Goal: Information Seeking & Learning: Learn about a topic

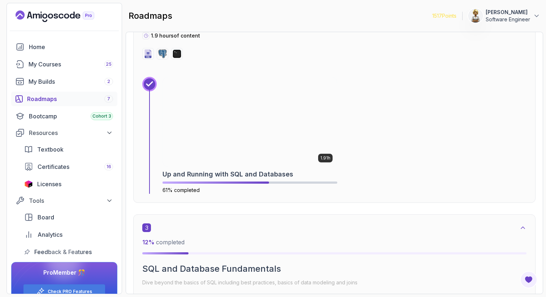
scroll to position [592, 0]
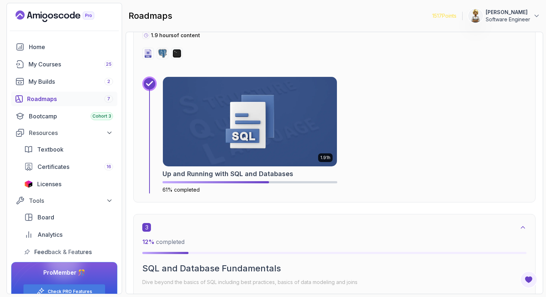
click at [296, 232] on div "3 12 % completed" at bounding box center [334, 238] width 384 height 31
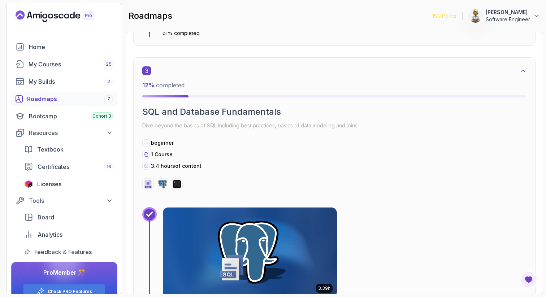
scroll to position [751, 0]
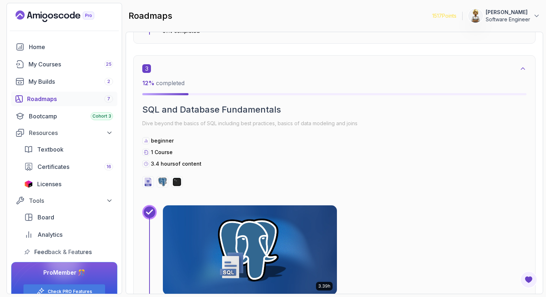
click at [260, 164] on div "3.4 hours of content" at bounding box center [334, 163] width 384 height 7
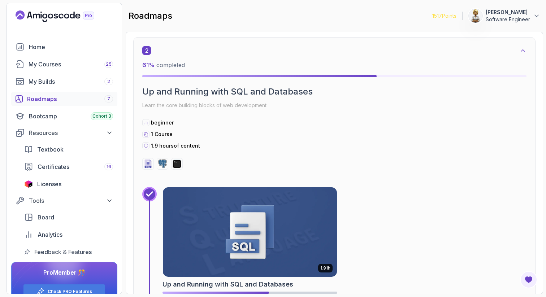
scroll to position [477, 0]
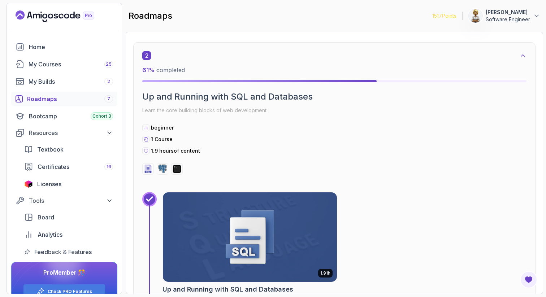
click at [351, 143] on div "beginner 1 Course 1.9 hours of content" at bounding box center [334, 139] width 384 height 30
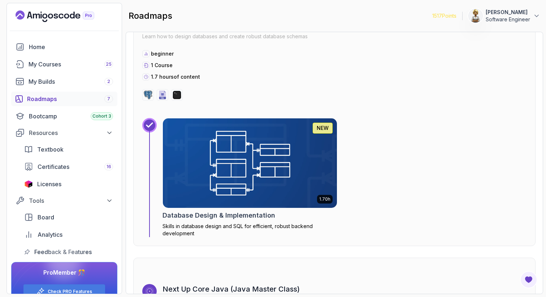
scroll to position [1419, 0]
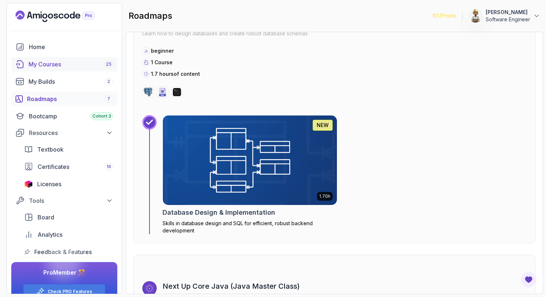
click at [51, 64] on div "My Courses 25" at bounding box center [71, 64] width 85 height 9
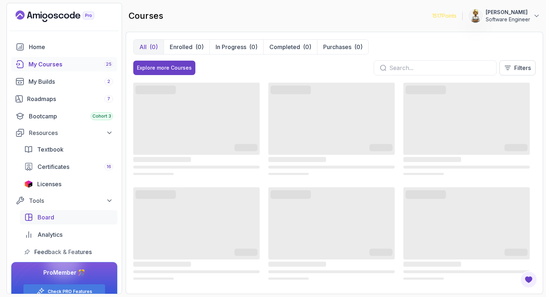
click at [51, 217] on span "Board" at bounding box center [46, 217] width 17 height 9
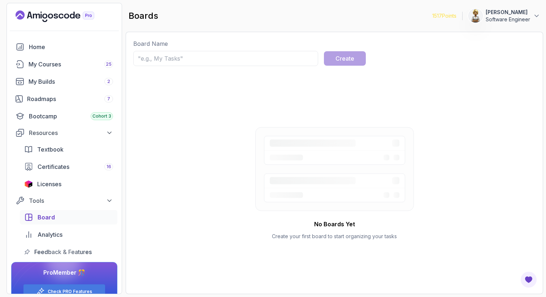
click at [44, 217] on span "Board" at bounding box center [46, 217] width 17 height 9
click at [48, 231] on span "Analytics" at bounding box center [50, 234] width 25 height 9
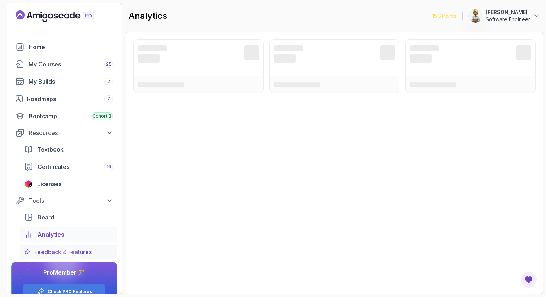
click at [48, 250] on span "Feedback & Features" at bounding box center [62, 252] width 57 height 9
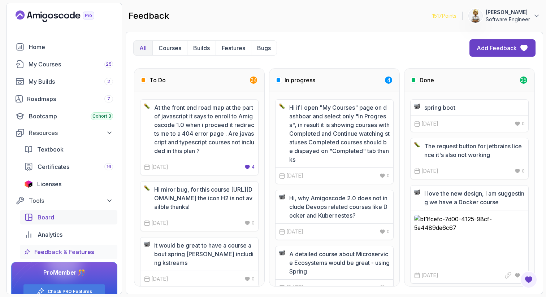
click at [43, 216] on span "Board" at bounding box center [46, 217] width 17 height 9
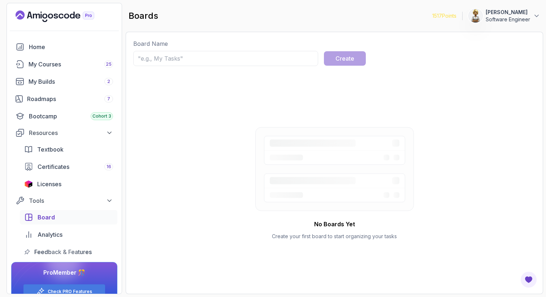
click at [229, 57] on input "text" at bounding box center [225, 58] width 185 height 15
click at [55, 236] on span "Analytics" at bounding box center [50, 234] width 25 height 9
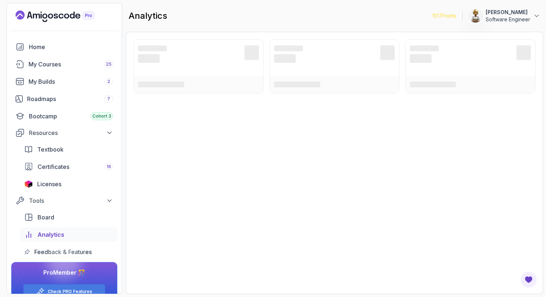
click at [55, 253] on div at bounding box center [64, 262] width 35 height 35
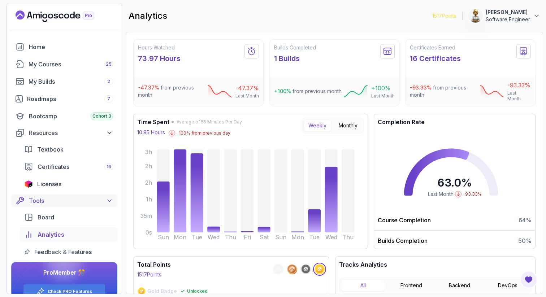
click at [111, 201] on icon at bounding box center [109, 200] width 7 height 7
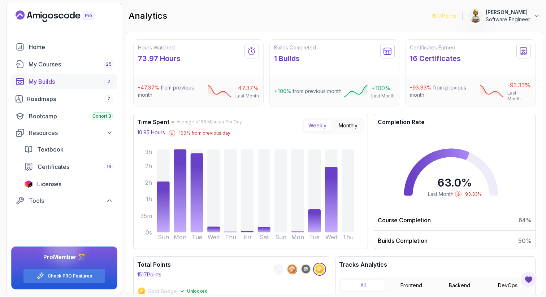
click at [51, 79] on div "My Builds 2" at bounding box center [71, 81] width 85 height 9
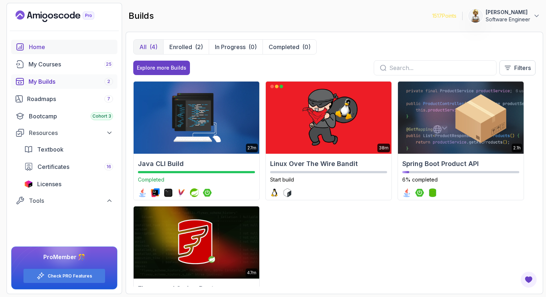
click at [39, 48] on div "Home" at bounding box center [71, 47] width 84 height 9
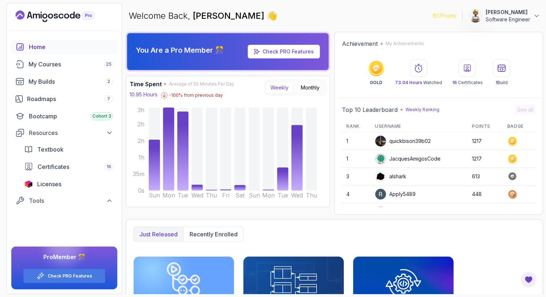
click at [346, 241] on div "Just released Recently enrolled" at bounding box center [334, 234] width 402 height 15
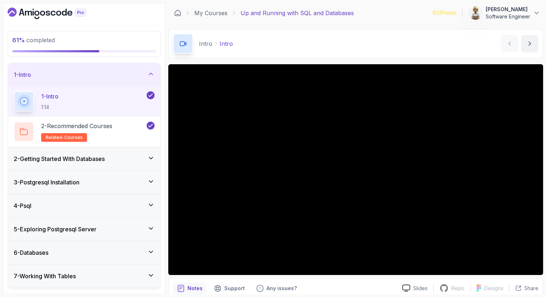
click at [151, 228] on icon at bounding box center [151, 229] width 4 height 2
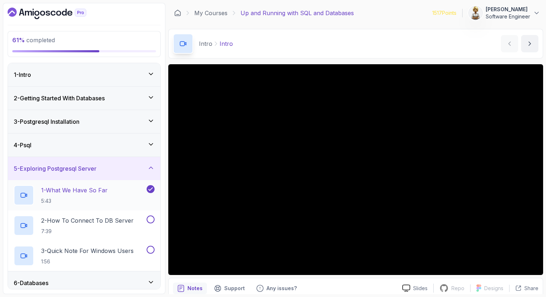
click at [124, 193] on div "1 - What We Have So Far 5:43" at bounding box center [79, 195] width 131 height 20
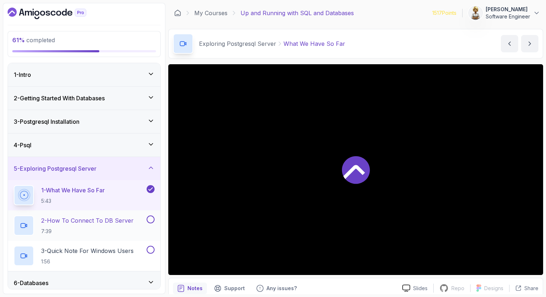
click at [109, 221] on p "2 - How To Connect To DB Server" at bounding box center [87, 220] width 92 height 9
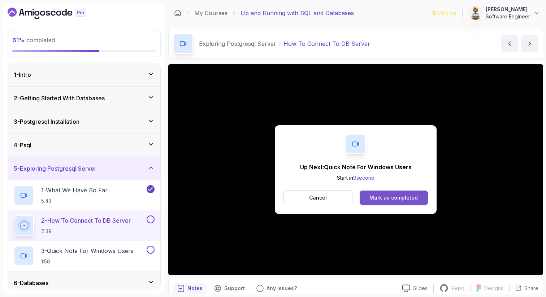
click at [373, 194] on button "Mark as completed" at bounding box center [394, 198] width 68 height 14
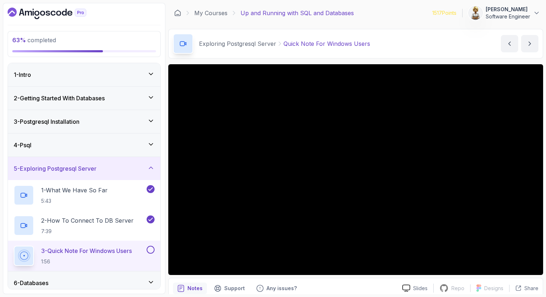
click at [93, 253] on p "3 - Quick Note For Windows Users" at bounding box center [86, 251] width 91 height 9
click at [152, 250] on button at bounding box center [151, 250] width 8 height 8
click at [153, 168] on icon at bounding box center [150, 167] width 7 height 7
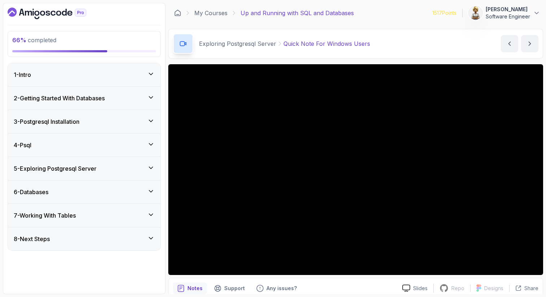
click at [151, 189] on icon at bounding box center [150, 191] width 7 height 7
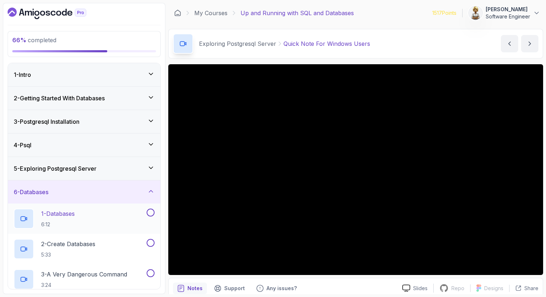
click at [121, 211] on div "1 - Databases 6:12" at bounding box center [79, 219] width 131 height 20
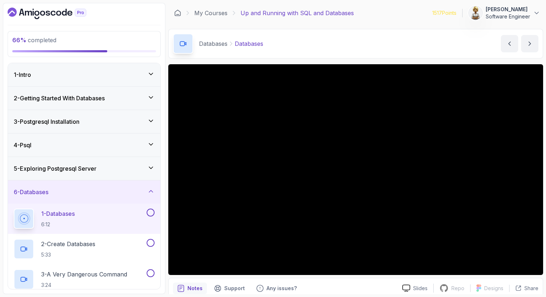
click at [89, 220] on div "1 - Databases 6:12" at bounding box center [79, 219] width 131 height 20
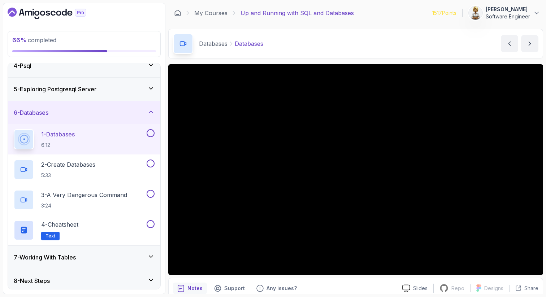
scroll to position [82, 0]
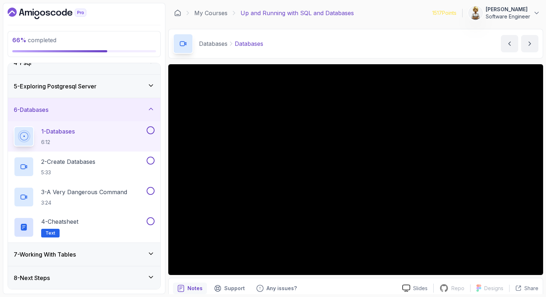
click at [150, 253] on icon at bounding box center [150, 253] width 7 height 7
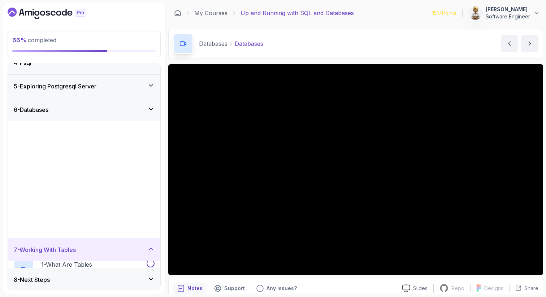
scroll to position [0, 0]
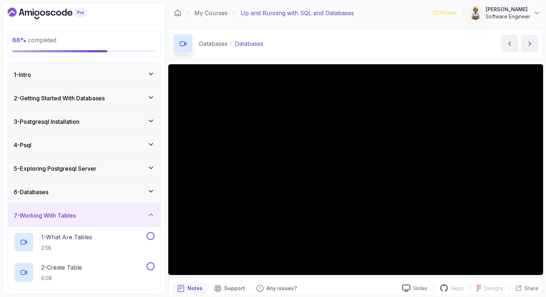
click at [107, 215] on div "7 - Working With Tables" at bounding box center [84, 215] width 141 height 9
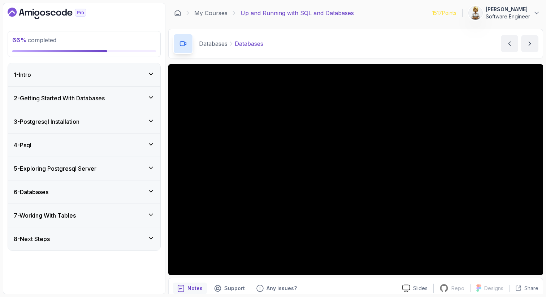
click at [107, 215] on div "7 - Working With Tables" at bounding box center [84, 215] width 141 height 9
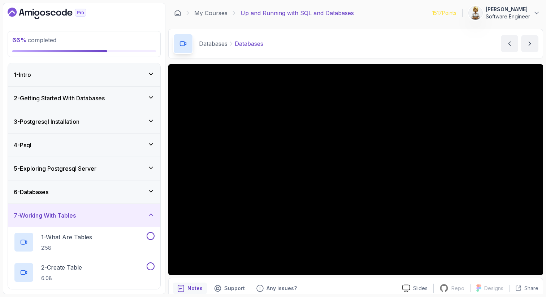
click at [152, 212] on icon at bounding box center [150, 214] width 7 height 7
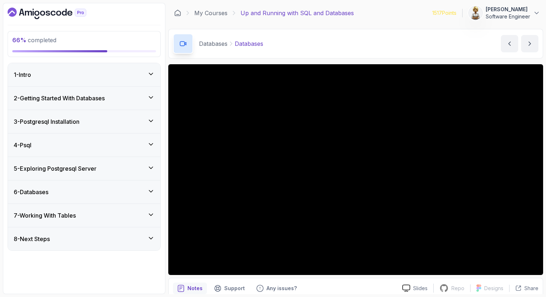
click at [151, 189] on icon at bounding box center [150, 191] width 7 height 7
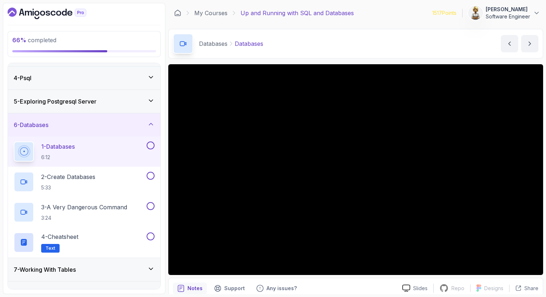
scroll to position [82, 0]
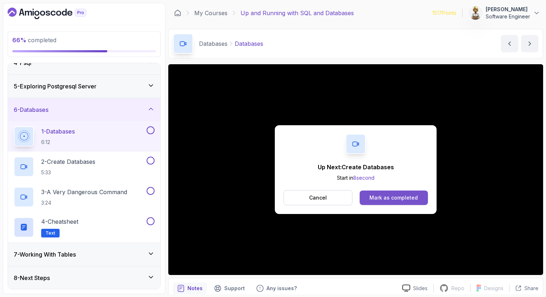
click at [396, 198] on div "Mark as completed" at bounding box center [394, 197] width 48 height 7
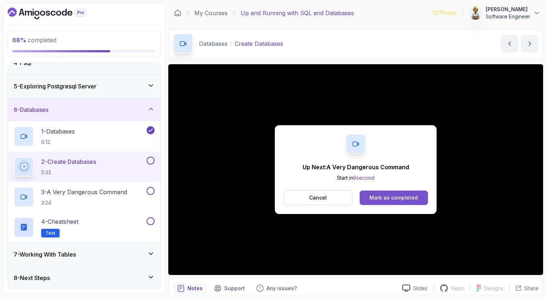
click at [396, 199] on div "Mark as completed" at bounding box center [394, 197] width 48 height 7
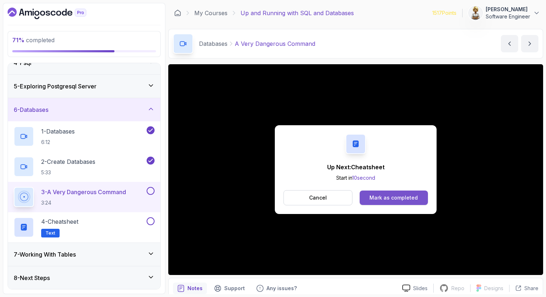
click at [384, 196] on div "Mark as completed" at bounding box center [394, 197] width 48 height 7
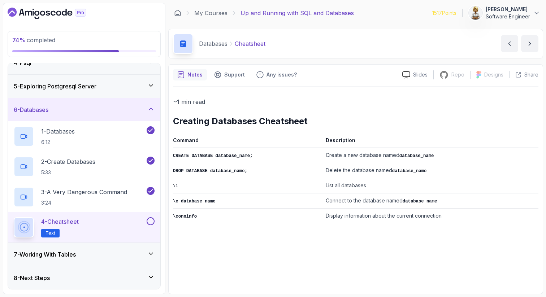
click at [151, 220] on button at bounding box center [151, 221] width 8 height 8
click at [152, 106] on icon at bounding box center [150, 108] width 7 height 7
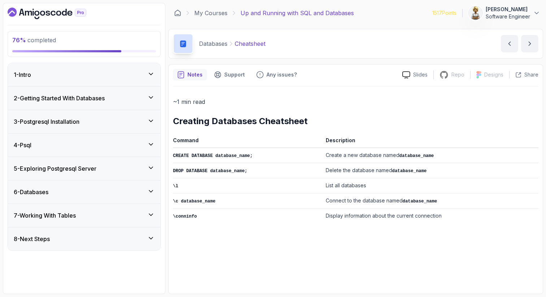
click at [150, 213] on icon at bounding box center [150, 214] width 7 height 7
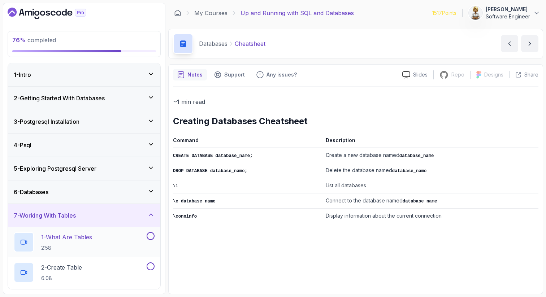
click at [116, 237] on div "1 - What Are Tables 2:58" at bounding box center [79, 242] width 131 height 20
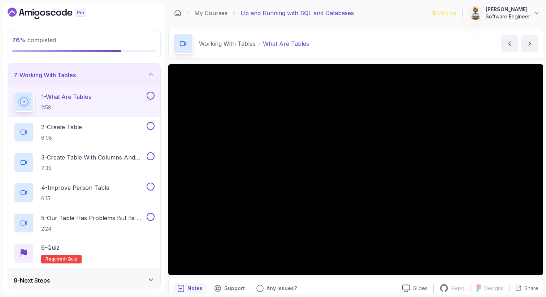
scroll to position [143, 0]
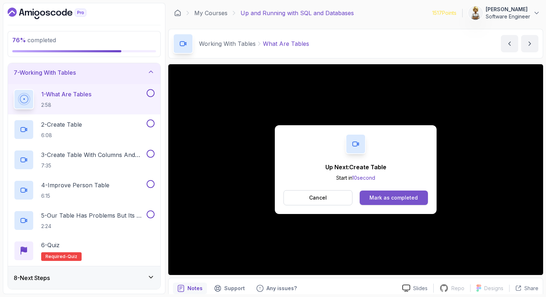
click at [392, 199] on div "Mark as completed" at bounding box center [394, 197] width 48 height 7
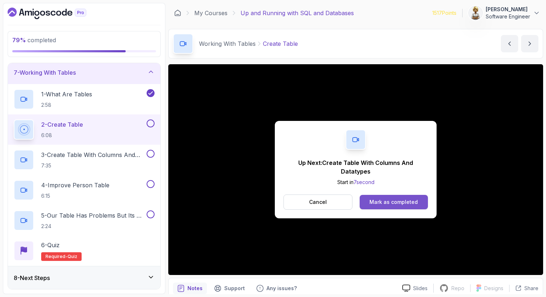
click at [396, 200] on div "Mark as completed" at bounding box center [394, 202] width 48 height 7
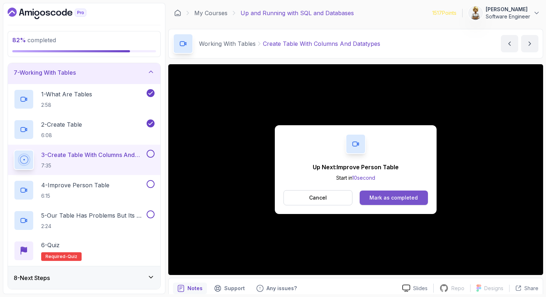
click at [375, 195] on div "Mark as completed" at bounding box center [394, 197] width 48 height 7
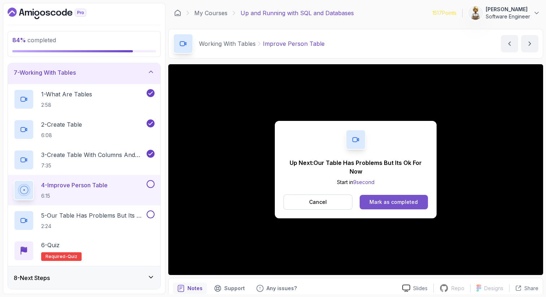
click at [404, 199] on div "Mark as completed" at bounding box center [394, 202] width 48 height 7
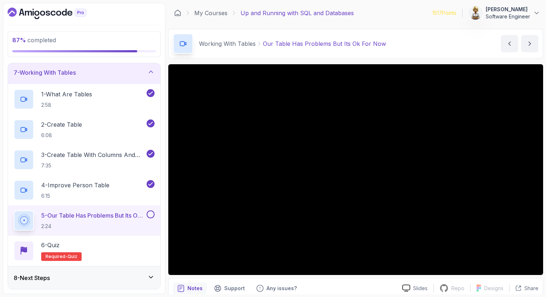
click at [154, 274] on icon at bounding box center [150, 277] width 7 height 7
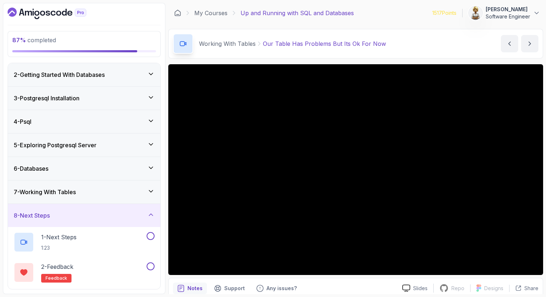
scroll to position [9, 0]
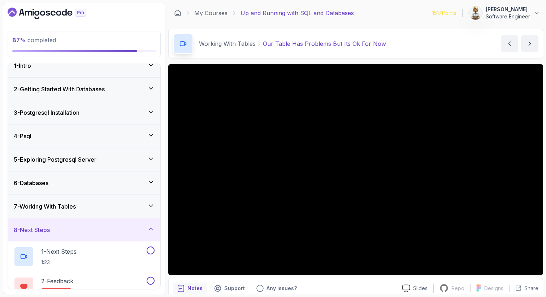
click at [154, 206] on icon at bounding box center [150, 205] width 7 height 7
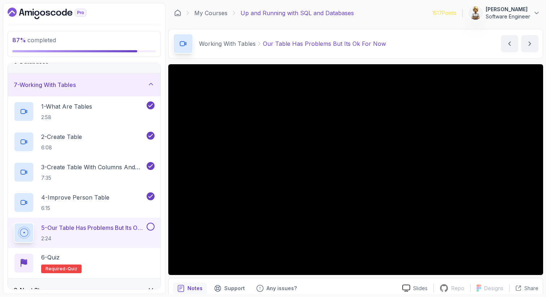
scroll to position [143, 0]
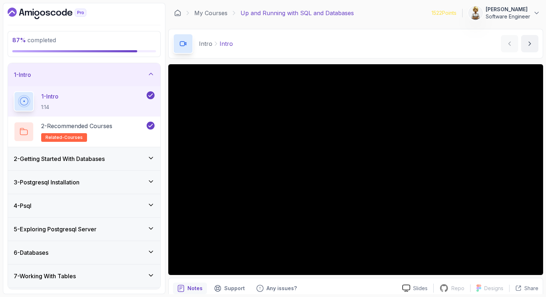
click at [153, 274] on icon at bounding box center [150, 275] width 7 height 7
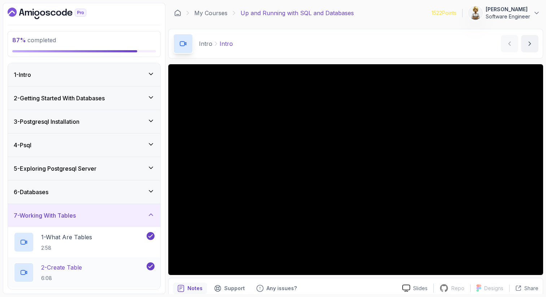
click at [132, 278] on div "2 - Create Table 6:08" at bounding box center [79, 273] width 131 height 20
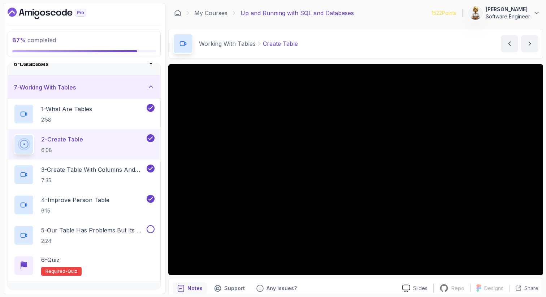
scroll to position [143, 0]
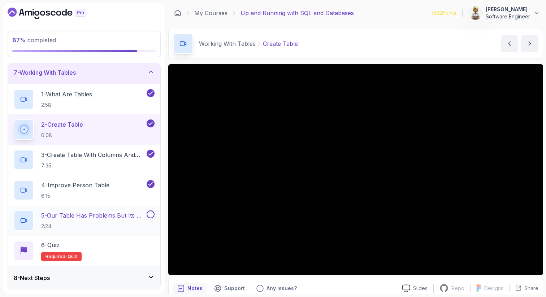
click at [122, 212] on p "5 - Our Table Has Problems But Its Ok For Now" at bounding box center [93, 215] width 104 height 9
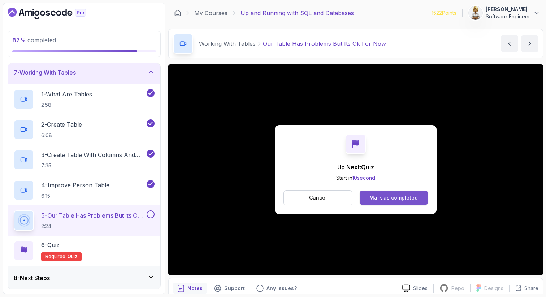
click at [380, 200] on div "Mark as completed" at bounding box center [394, 197] width 48 height 7
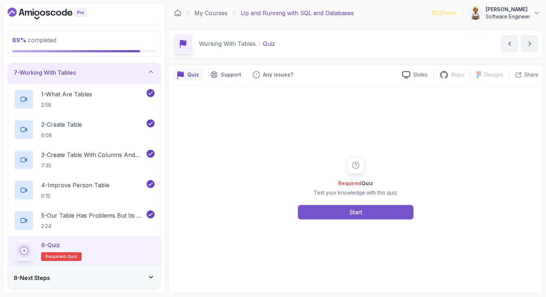
click at [358, 212] on div "Start" at bounding box center [356, 212] width 13 height 9
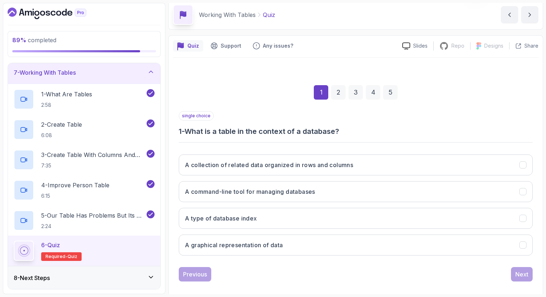
scroll to position [37, 0]
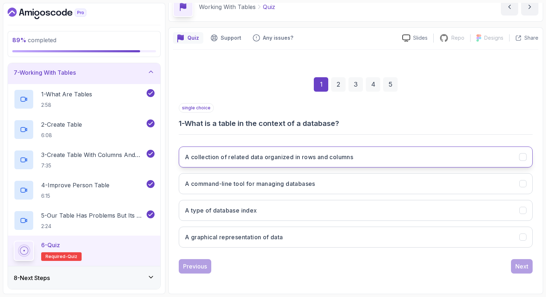
click at [309, 157] on h3 "A collection of related data organized in rows and columns" at bounding box center [269, 157] width 168 height 9
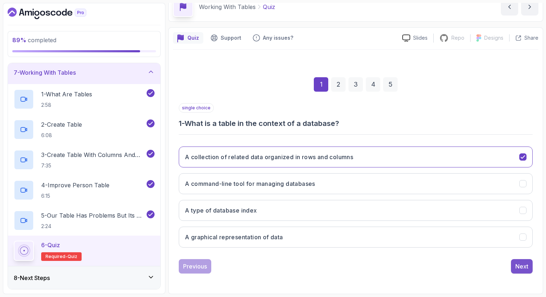
click at [523, 262] on button "Next" at bounding box center [522, 266] width 22 height 14
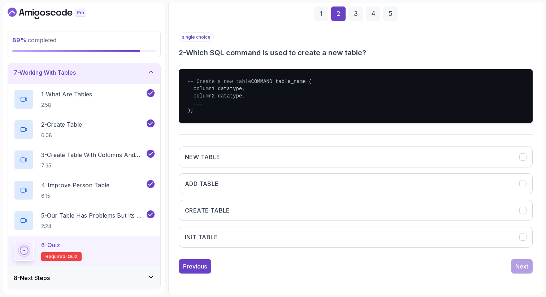
scroll to position [115, 0]
click at [376, 204] on button "CREATE TABLE" at bounding box center [356, 210] width 354 height 21
click at [521, 268] on div "Next" at bounding box center [522, 266] width 13 height 9
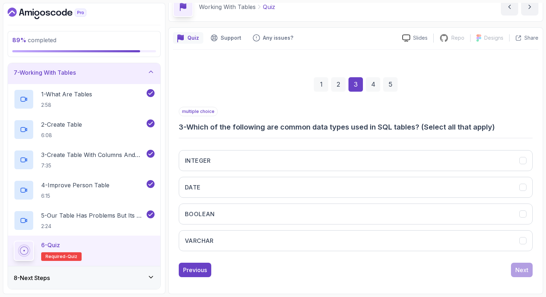
scroll to position [37, 0]
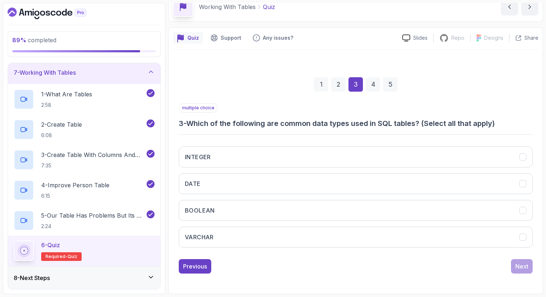
click at [536, 203] on div "1 2 3 4 5 multiple choice 3 - Which of the following are common data types used…" at bounding box center [356, 170] width 366 height 220
click at [250, 239] on button "VARCHAR" at bounding box center [356, 237] width 354 height 21
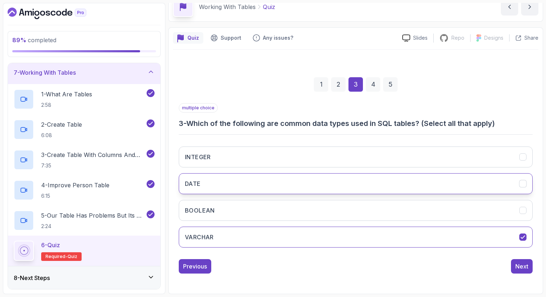
click at [234, 188] on button "DATE" at bounding box center [356, 183] width 354 height 21
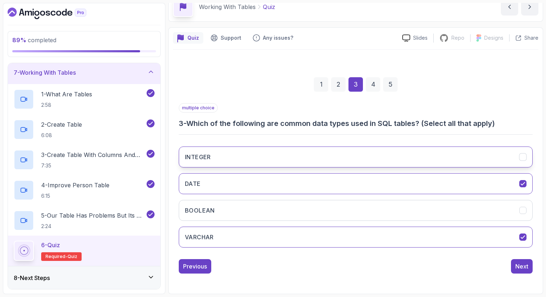
click at [236, 154] on button "INTEGER" at bounding box center [356, 157] width 354 height 21
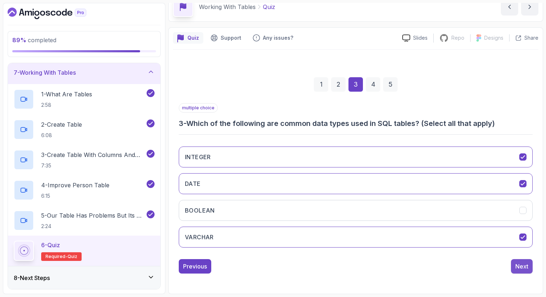
click at [521, 267] on div "Next" at bounding box center [522, 266] width 13 height 9
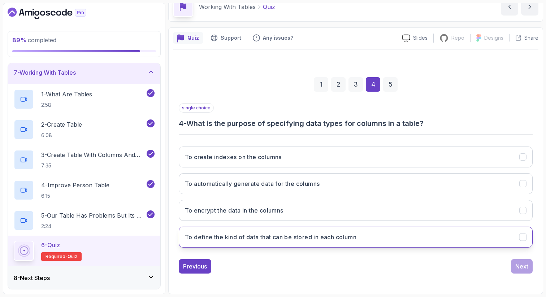
click at [254, 238] on h3 "To define the kind of data that can be stored in each column" at bounding box center [271, 237] width 172 height 9
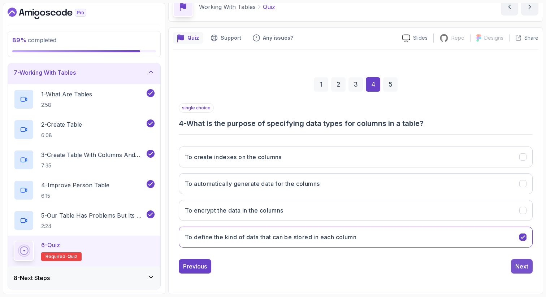
click at [525, 268] on div "Next" at bounding box center [522, 266] width 13 height 9
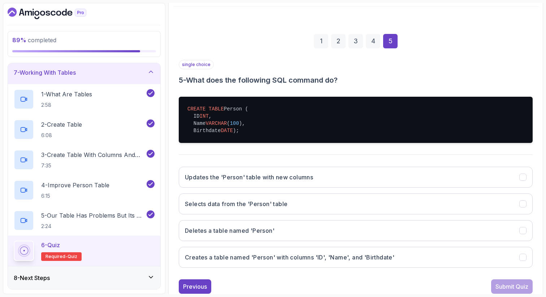
scroll to position [95, 0]
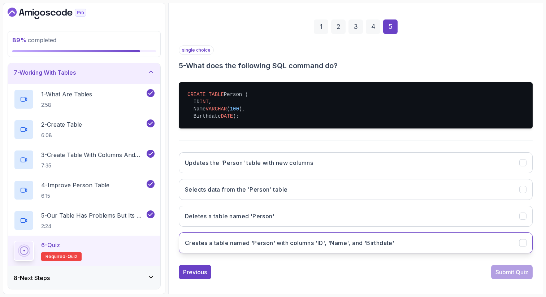
click at [216, 245] on button "Creates a table named 'Person' with columns 'ID', 'Name', and 'Birthdate'" at bounding box center [356, 243] width 354 height 21
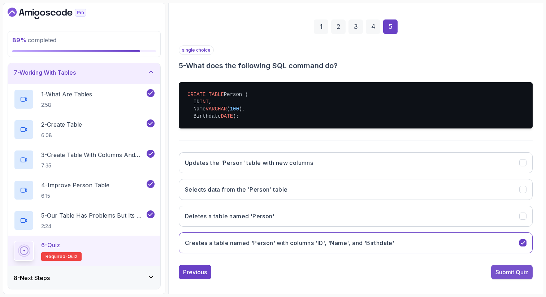
click at [517, 277] on div "Submit Quiz" at bounding box center [512, 272] width 33 height 9
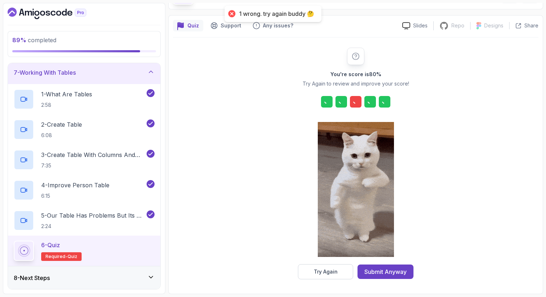
scroll to position [49, 0]
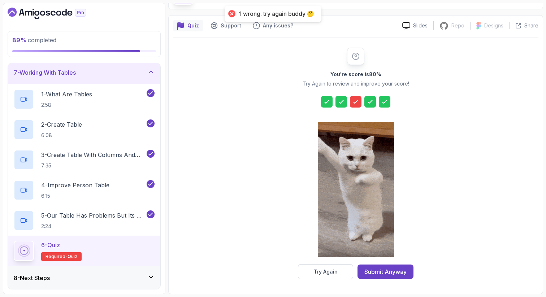
click at [356, 101] on icon at bounding box center [355, 101] width 7 height 7
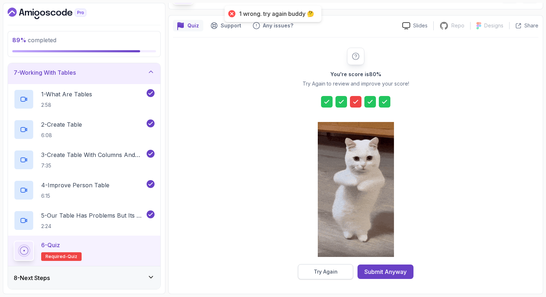
click at [321, 270] on div "Try Again" at bounding box center [326, 271] width 24 height 7
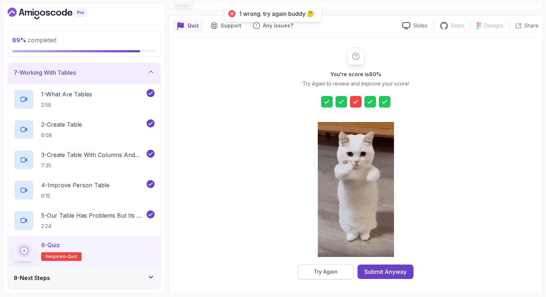
scroll to position [37, 0]
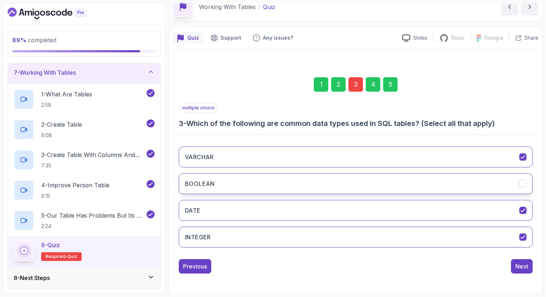
click at [372, 182] on button "BOOLEAN" at bounding box center [356, 183] width 354 height 21
click at [391, 81] on div "5" at bounding box center [390, 84] width 14 height 14
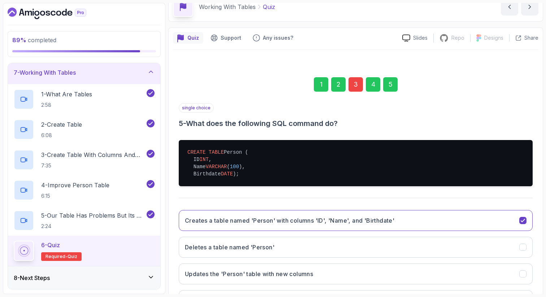
click at [538, 248] on div "1 2 3 4 5 single choice 5 - What does the following SQL command do? CREATE TABL…" at bounding box center [356, 201] width 366 height 283
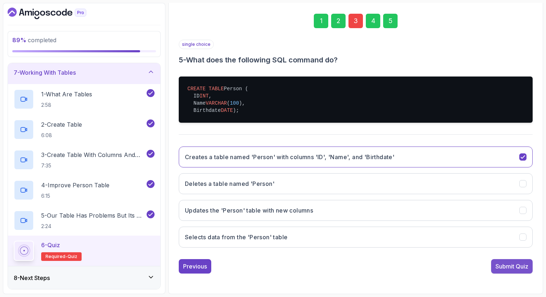
click at [520, 264] on div "Submit Quiz" at bounding box center [512, 266] width 33 height 9
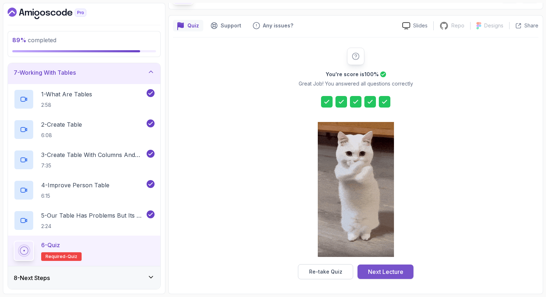
click at [387, 270] on div "Next Lecture" at bounding box center [385, 272] width 35 height 9
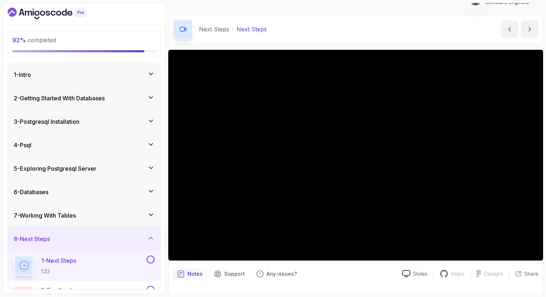
scroll to position [29, 0]
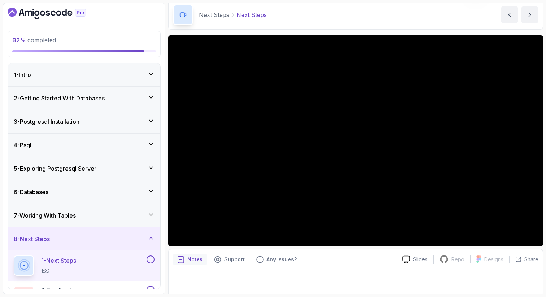
click at [77, 235] on div "8 - Next Steps" at bounding box center [84, 239] width 141 height 9
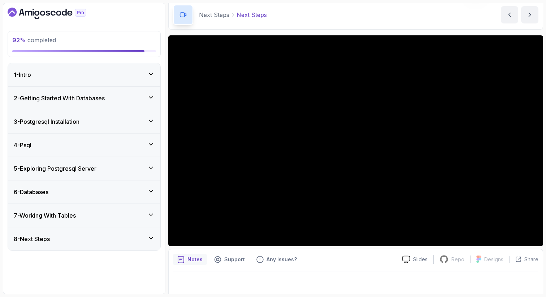
click at [152, 241] on icon at bounding box center [150, 238] width 7 height 7
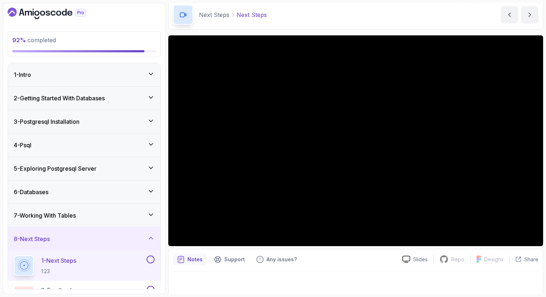
click at [81, 264] on div "1 - Next Steps 1:23" at bounding box center [79, 266] width 131 height 20
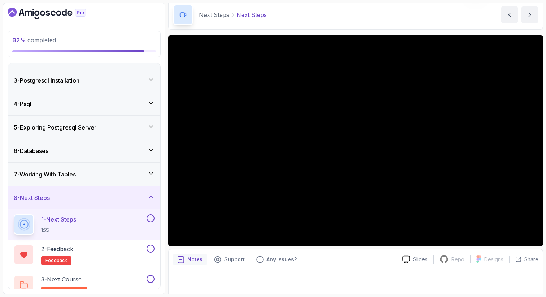
scroll to position [52, 0]
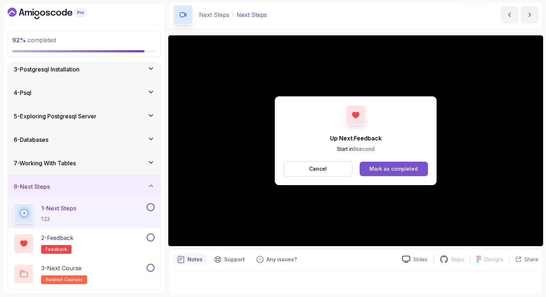
click at [394, 167] on div "Mark as completed" at bounding box center [394, 168] width 48 height 7
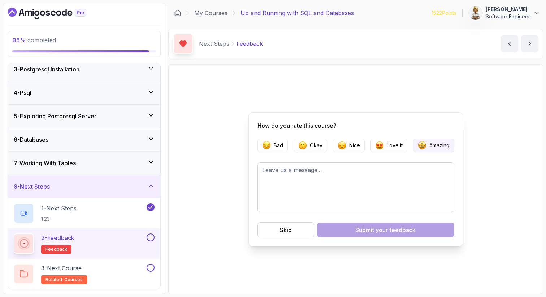
click at [437, 140] on button "Amazing" at bounding box center [433, 146] width 41 height 14
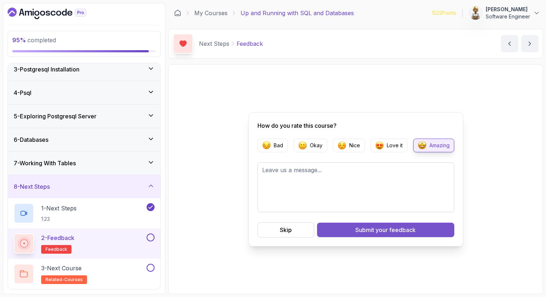
click at [374, 227] on div "Submit your feedback" at bounding box center [385, 230] width 60 height 9
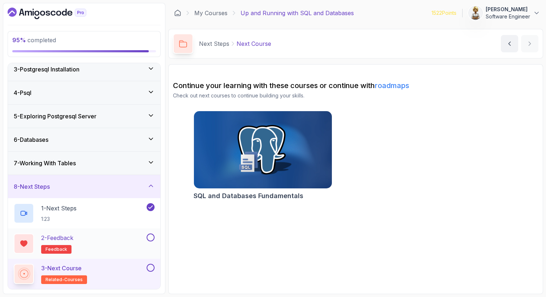
click at [151, 239] on button at bounding box center [151, 238] width 8 height 8
click at [151, 268] on button at bounding box center [151, 268] width 8 height 8
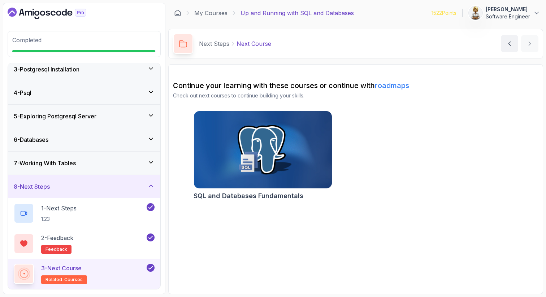
scroll to position [50, 0]
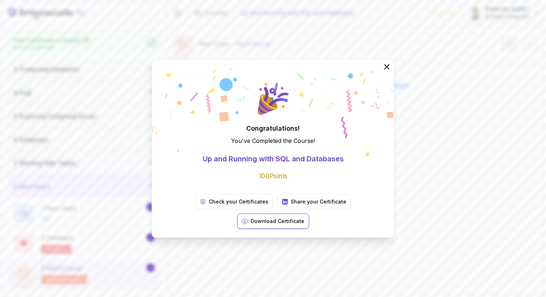
click at [305, 218] on p "Download Certificate" at bounding box center [278, 221] width 54 height 7
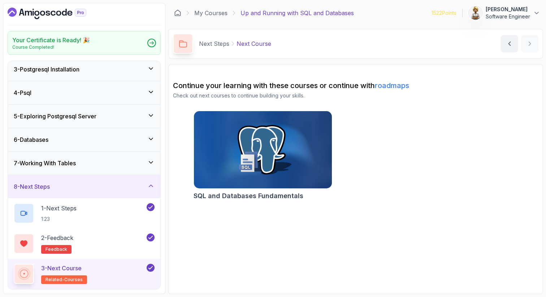
click at [150, 186] on icon at bounding box center [151, 186] width 4 height 2
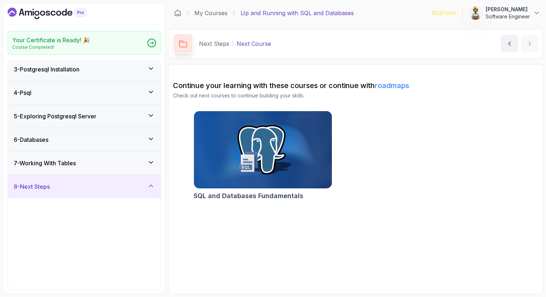
scroll to position [0, 0]
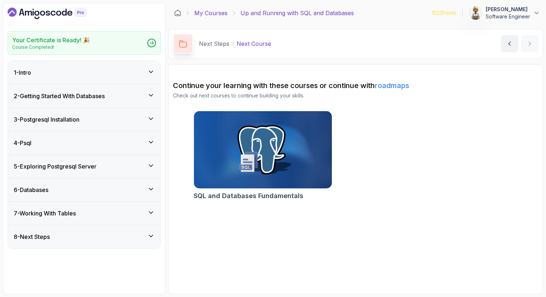
click at [219, 10] on link "My Courses" at bounding box center [210, 13] width 33 height 9
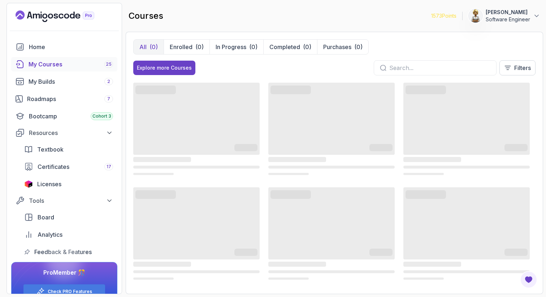
click at [341, 70] on div "Explore more Courses Filters" at bounding box center [334, 67] width 402 height 15
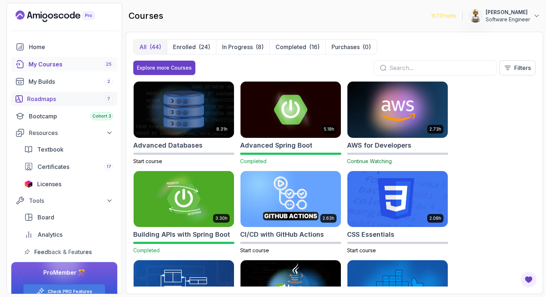
click at [47, 95] on div "Roadmaps 7" at bounding box center [70, 99] width 86 height 9
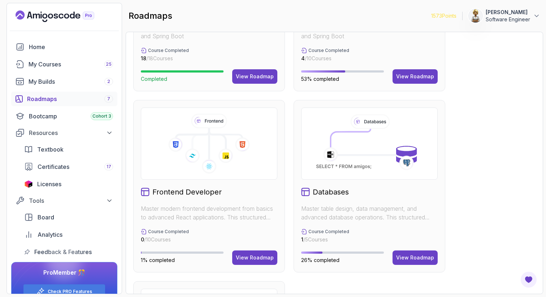
scroll to position [303, 0]
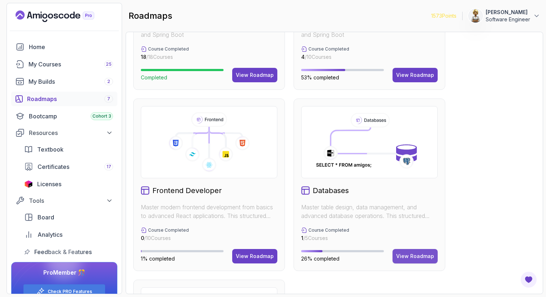
click at [412, 257] on div "View Roadmap" at bounding box center [415, 256] width 38 height 7
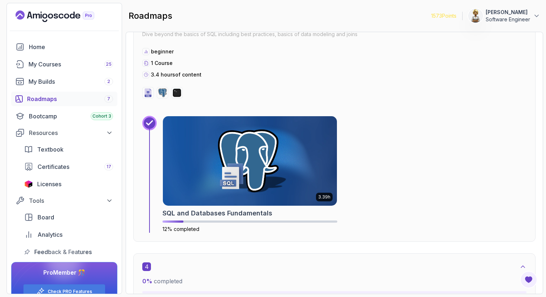
scroll to position [845, 0]
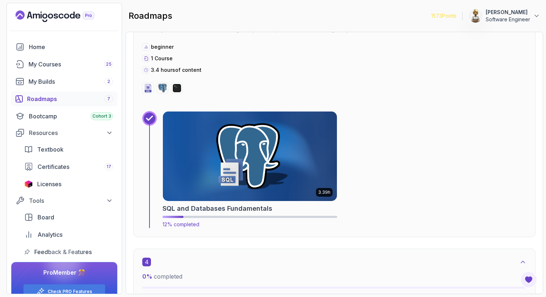
click at [271, 184] on img at bounding box center [250, 156] width 183 height 94
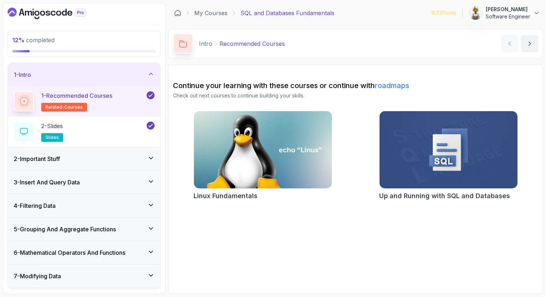
click at [151, 73] on icon at bounding box center [151, 74] width 4 height 2
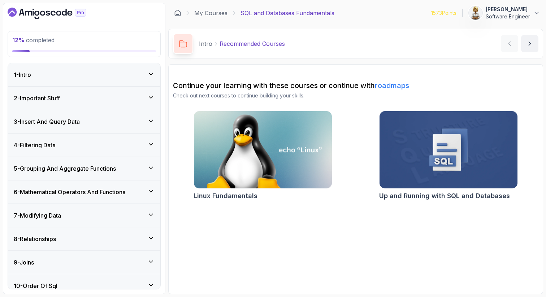
click at [154, 92] on div "2 - Important Stuff" at bounding box center [84, 98] width 152 height 23
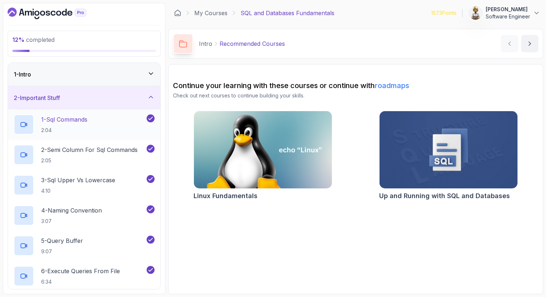
click at [113, 123] on div "1 - Sql Commands 2:04" at bounding box center [79, 125] width 131 height 20
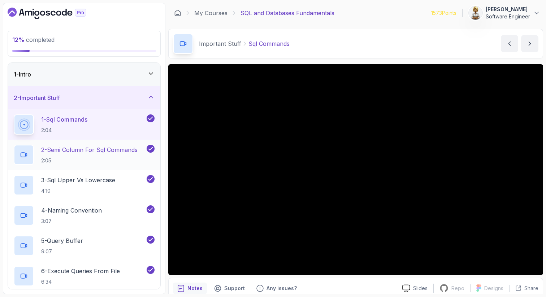
click at [87, 152] on p "2 - Semi Column For Sql Commands" at bounding box center [89, 150] width 96 height 9
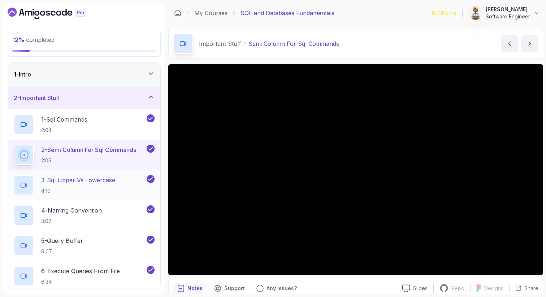
click at [115, 181] on p "3 - Sql Upper Vs Lowercase" at bounding box center [78, 180] width 74 height 9
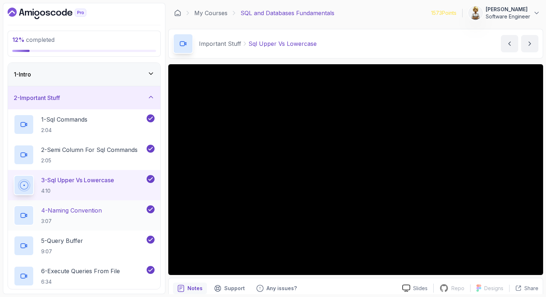
click at [73, 213] on p "4 - Naming Convention" at bounding box center [71, 210] width 61 height 9
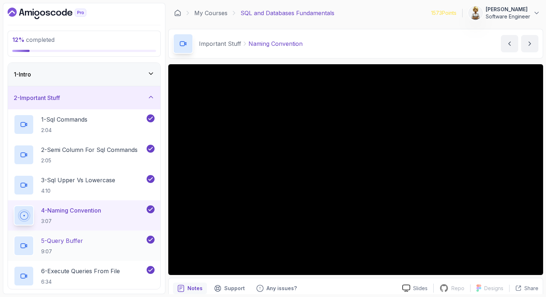
click at [60, 246] on h2 "5 - Query Buffer 9:07" at bounding box center [62, 246] width 42 height 19
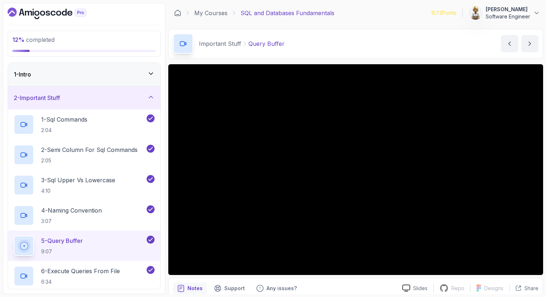
click at [82, 249] on p "9:07" at bounding box center [62, 251] width 42 height 7
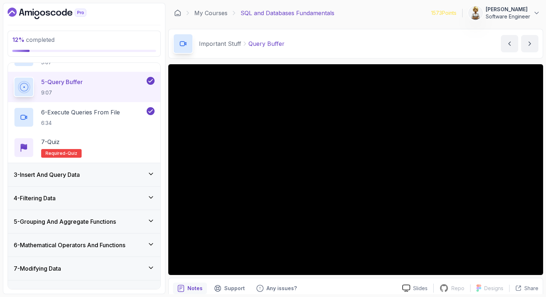
scroll to position [173, 0]
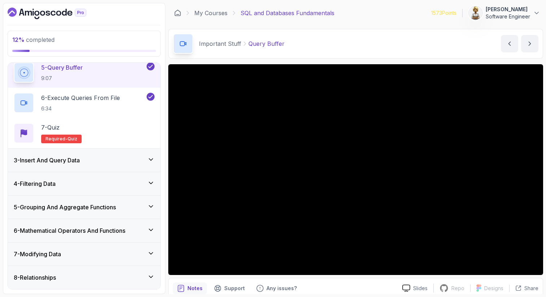
click at [154, 159] on icon at bounding box center [150, 159] width 7 height 7
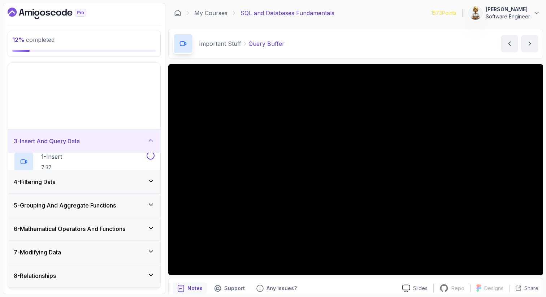
scroll to position [32, 0]
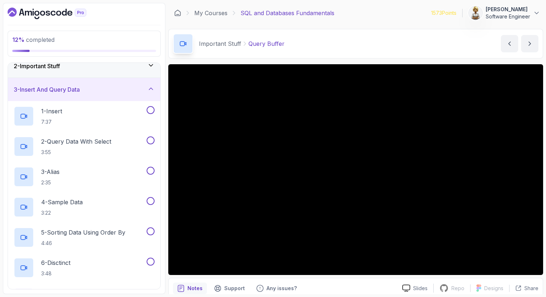
click at [152, 89] on icon at bounding box center [150, 88] width 7 height 7
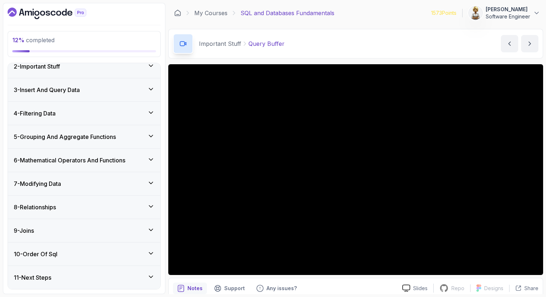
click at [152, 66] on icon at bounding box center [150, 65] width 7 height 7
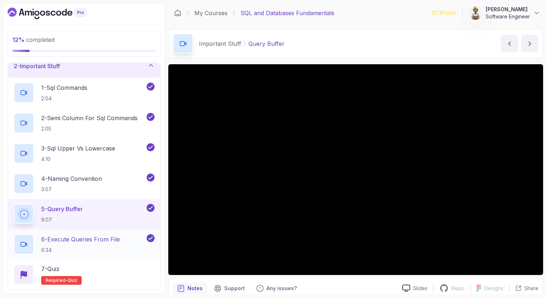
click at [88, 246] on h2 "6 - Execute Queries From File 6:34" at bounding box center [80, 244] width 79 height 19
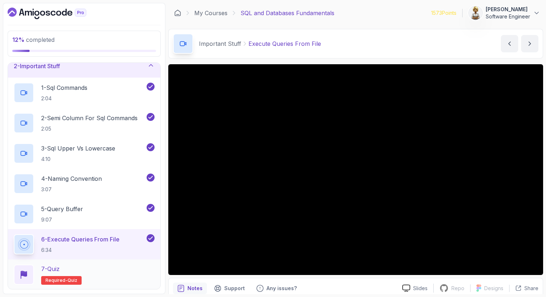
click at [109, 274] on div "7 - Quiz Required- quiz" at bounding box center [84, 275] width 141 height 20
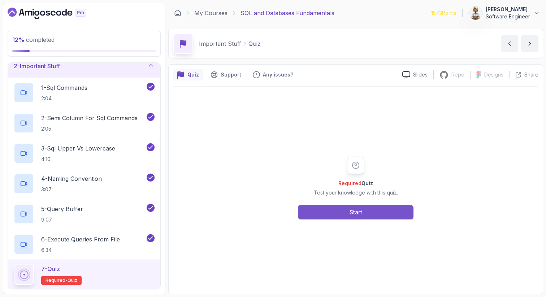
click at [356, 213] on div "Start" at bounding box center [356, 212] width 13 height 9
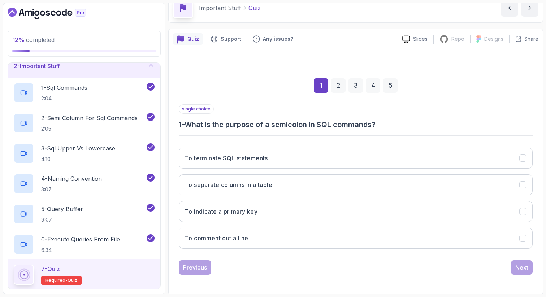
scroll to position [37, 0]
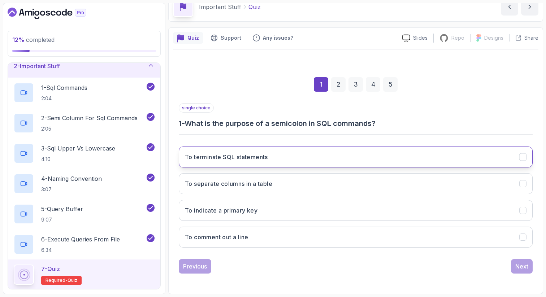
click at [359, 162] on button "To terminate SQL statements" at bounding box center [356, 157] width 354 height 21
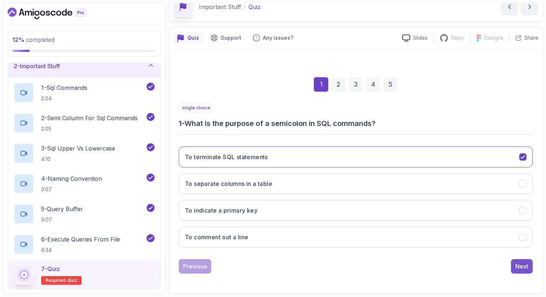
click at [521, 268] on div "Next" at bounding box center [522, 266] width 13 height 9
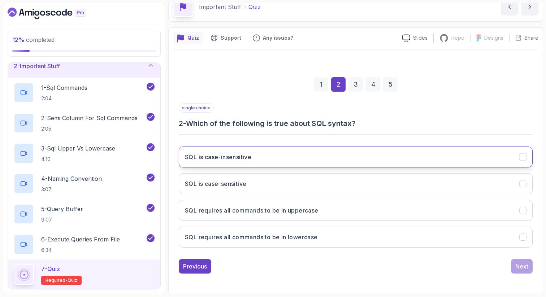
click at [351, 154] on button "SQL is case-insensitive" at bounding box center [356, 157] width 354 height 21
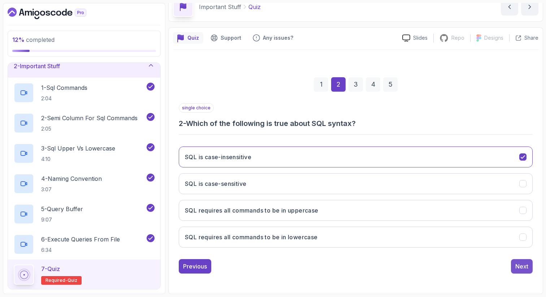
click at [527, 265] on div "Next" at bounding box center [522, 266] width 13 height 9
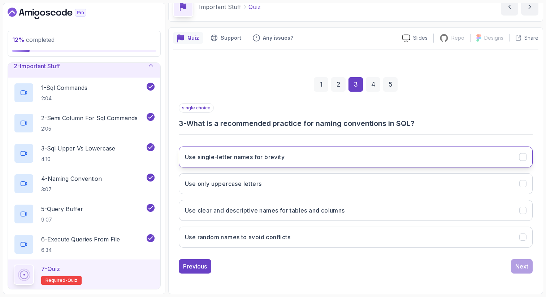
click at [345, 158] on button "Use single-letter names for brevity" at bounding box center [356, 157] width 354 height 21
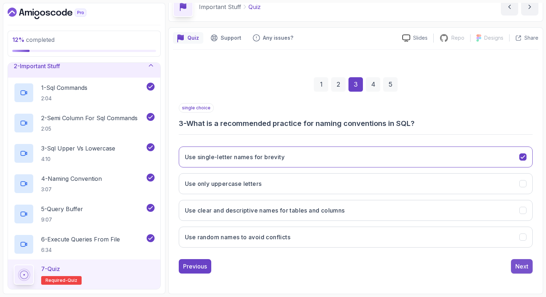
click at [529, 267] on button "Next" at bounding box center [522, 266] width 22 height 14
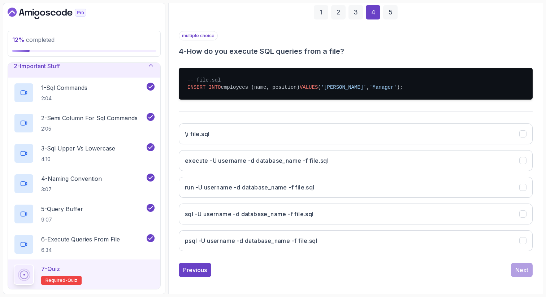
scroll to position [113, 0]
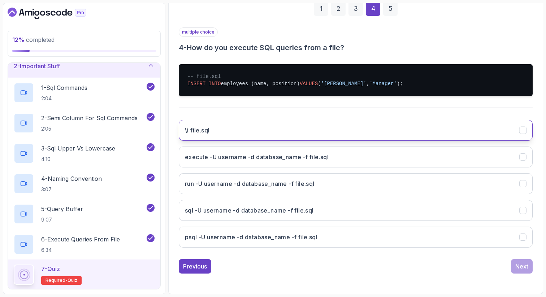
click at [497, 126] on button "\i file.sql" at bounding box center [356, 130] width 354 height 21
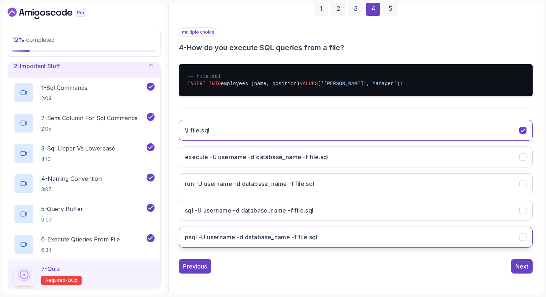
click at [427, 236] on button "psql -U username -d database_name -f file.sql" at bounding box center [356, 237] width 354 height 21
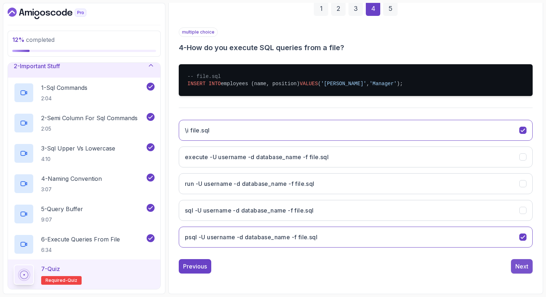
click at [525, 264] on div "Next" at bounding box center [522, 266] width 13 height 9
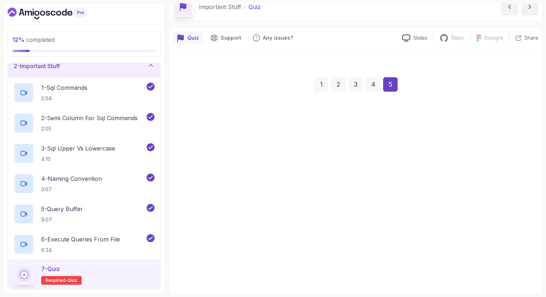
scroll to position [37, 0]
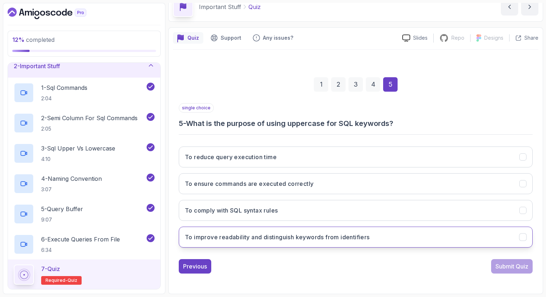
click at [433, 237] on button "To improve readability and distinguish keywords from identifiers" at bounding box center [356, 237] width 354 height 21
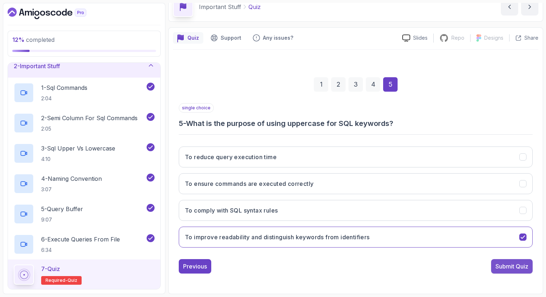
click at [509, 263] on div "Submit Quiz" at bounding box center [512, 266] width 33 height 9
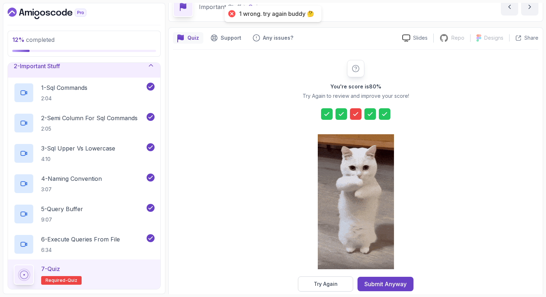
click at [354, 115] on icon at bounding box center [355, 114] width 7 height 7
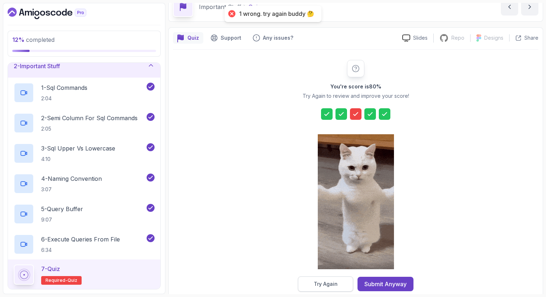
click at [317, 287] on div "Try Again" at bounding box center [326, 284] width 24 height 7
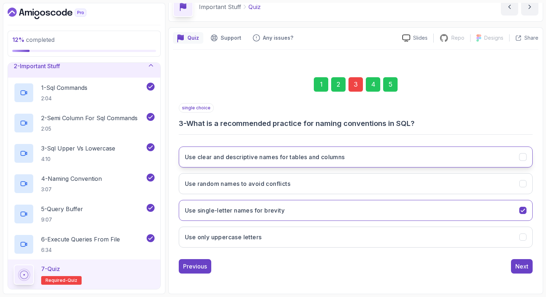
click at [249, 161] on h3 "Use clear and descriptive names for tables and columns" at bounding box center [265, 157] width 160 height 9
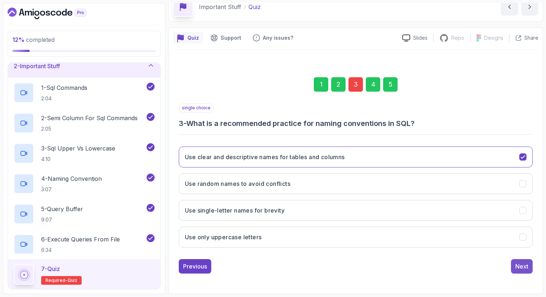
click at [526, 267] on div "Next" at bounding box center [522, 266] width 13 height 9
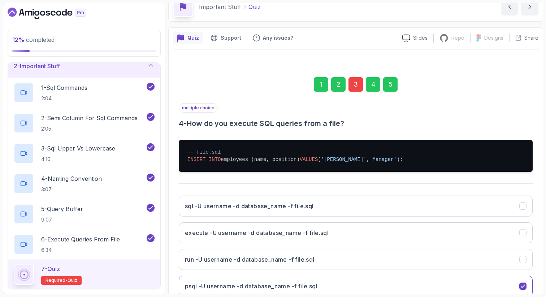
click at [392, 86] on div "5" at bounding box center [390, 84] width 14 height 14
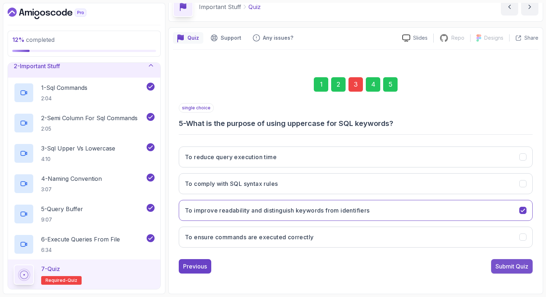
click at [518, 264] on div "Submit Quiz" at bounding box center [512, 266] width 33 height 9
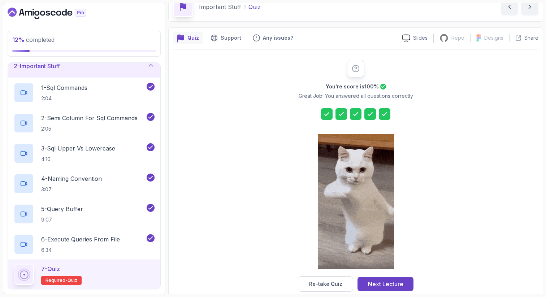
click at [355, 112] on icon at bounding box center [355, 114] width 7 height 7
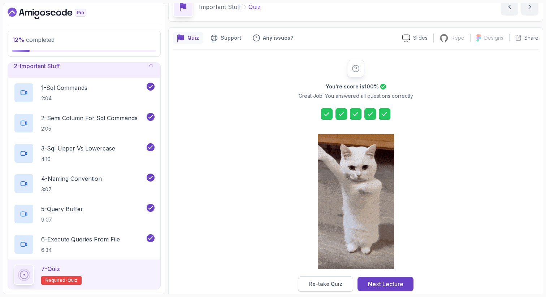
click at [319, 279] on button "Re-take Quiz" at bounding box center [325, 284] width 55 height 15
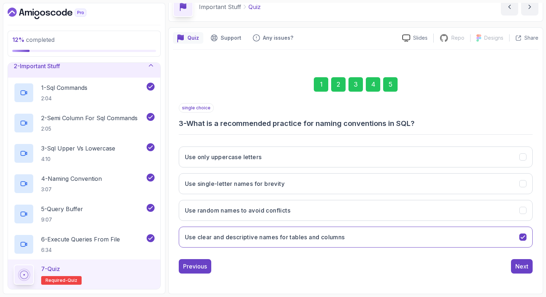
click at [392, 87] on div "5" at bounding box center [390, 84] width 14 height 14
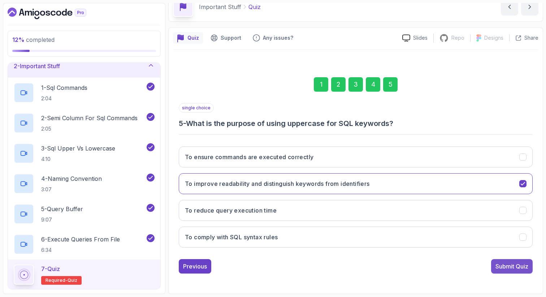
click at [505, 263] on div "Submit Quiz" at bounding box center [512, 266] width 33 height 9
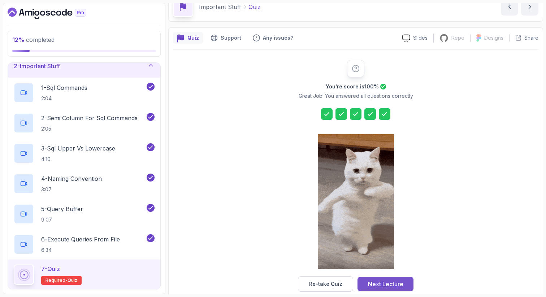
click at [374, 283] on div "Next Lecture" at bounding box center [385, 284] width 35 height 9
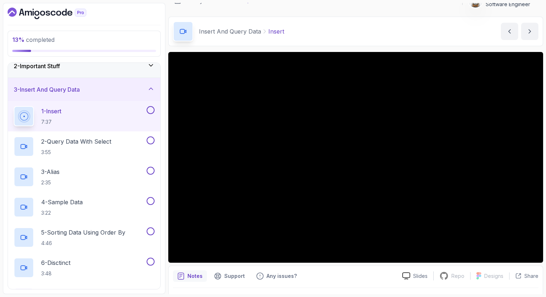
scroll to position [14, 0]
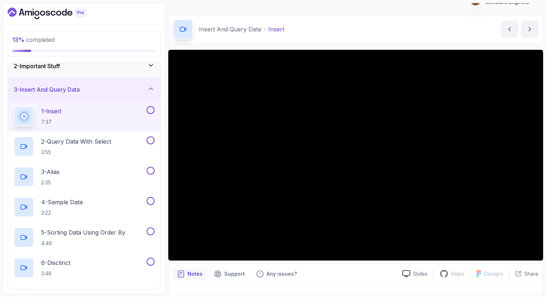
click at [99, 112] on div "1 - Insert 7:37" at bounding box center [79, 116] width 131 height 20
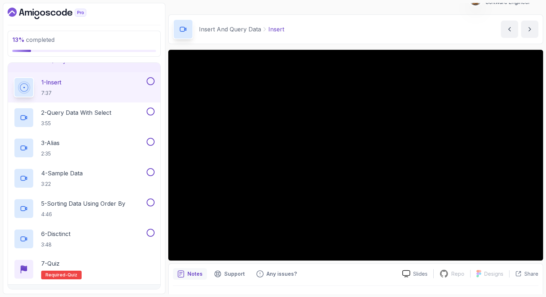
scroll to position [75, 0]
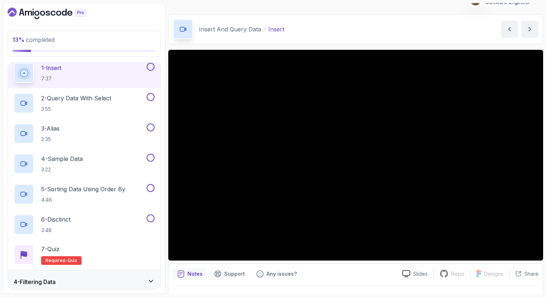
click at [68, 70] on div "1 - Insert 7:37" at bounding box center [79, 73] width 131 height 20
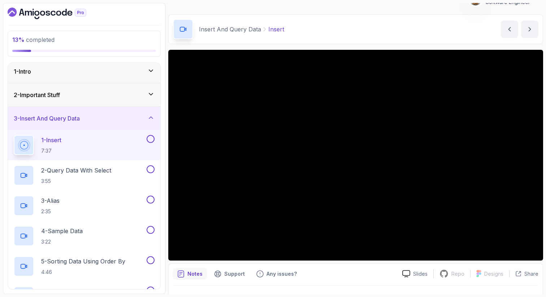
scroll to position [0, 0]
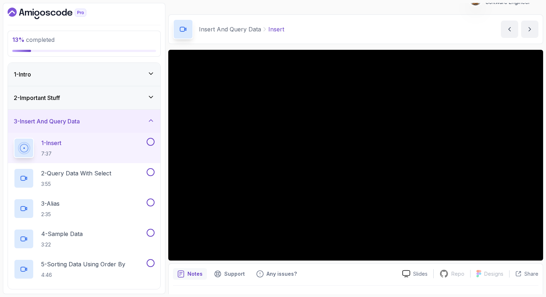
click at [154, 98] on icon at bounding box center [150, 97] width 7 height 7
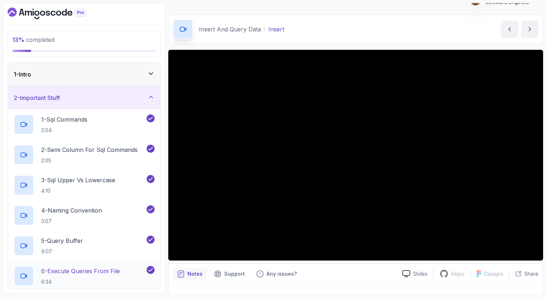
click at [102, 275] on p "6 - Execute Queries From File" at bounding box center [80, 271] width 79 height 9
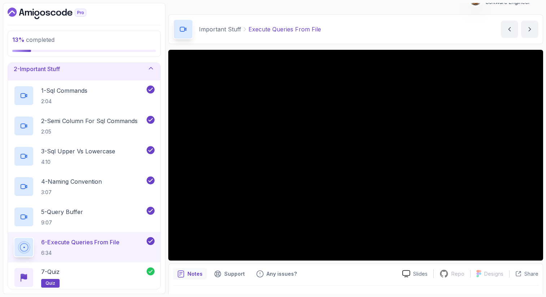
scroll to position [43, 0]
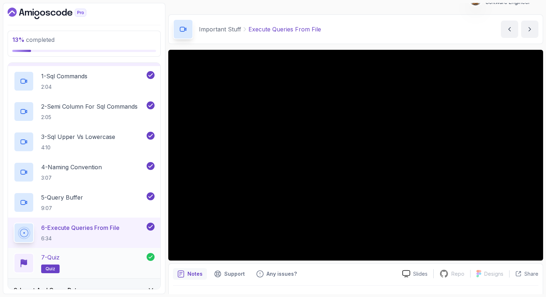
click at [115, 266] on div "7 - Quiz quiz" at bounding box center [80, 263] width 133 height 20
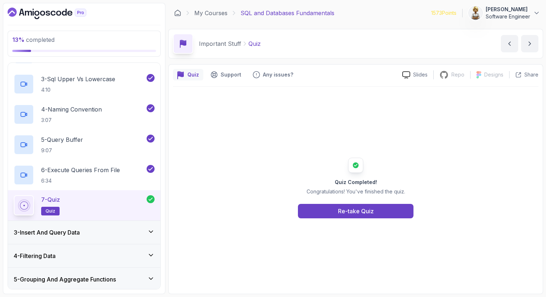
click at [150, 232] on icon at bounding box center [151, 232] width 4 height 2
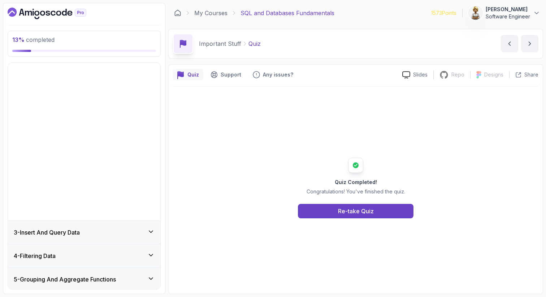
scroll to position [32, 0]
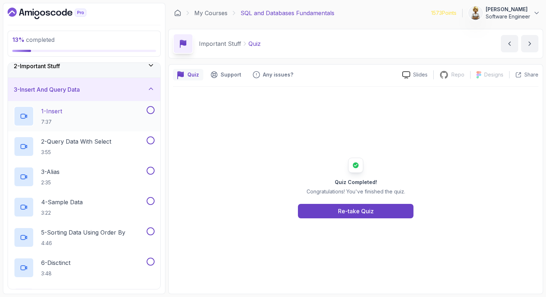
click at [103, 115] on div "1 - Insert 7:37" at bounding box center [79, 116] width 131 height 20
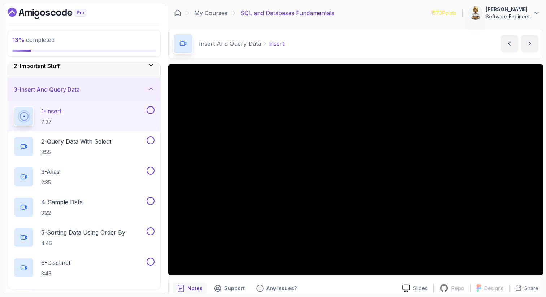
click at [69, 116] on div "1 - Insert 7:37" at bounding box center [79, 116] width 131 height 20
click at [151, 90] on icon at bounding box center [150, 88] width 7 height 7
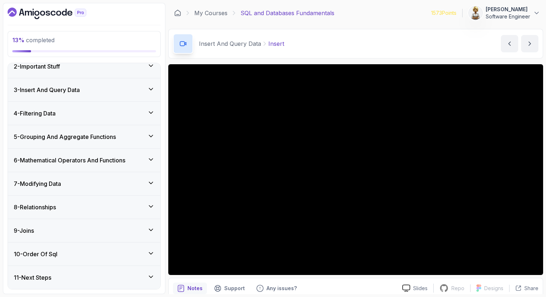
click at [152, 110] on icon at bounding box center [150, 112] width 7 height 7
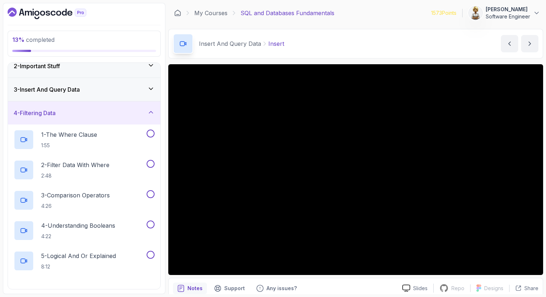
click at [152, 110] on icon at bounding box center [150, 112] width 7 height 7
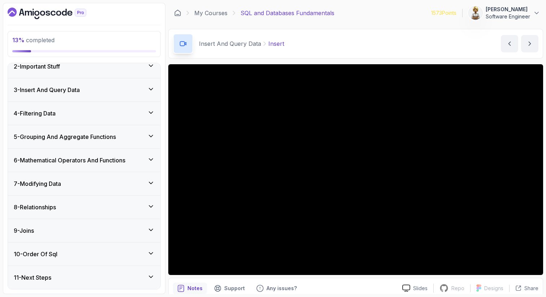
click at [152, 135] on icon at bounding box center [150, 136] width 7 height 7
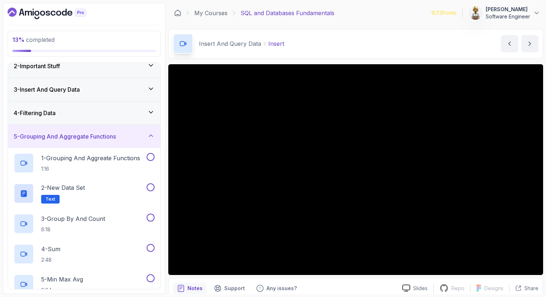
click at [152, 135] on icon at bounding box center [150, 135] width 7 height 7
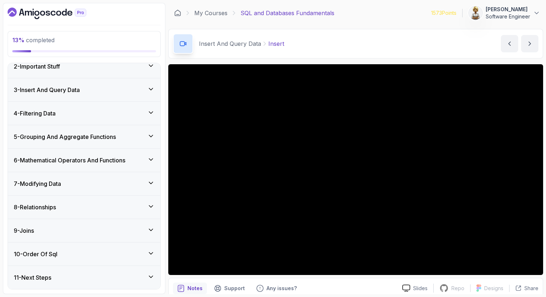
click at [152, 156] on icon at bounding box center [150, 159] width 7 height 7
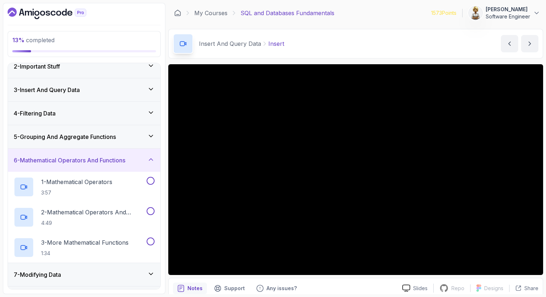
click at [152, 156] on icon at bounding box center [150, 159] width 7 height 7
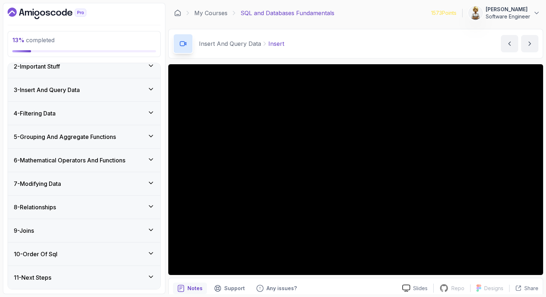
click at [151, 181] on icon at bounding box center [150, 183] width 7 height 7
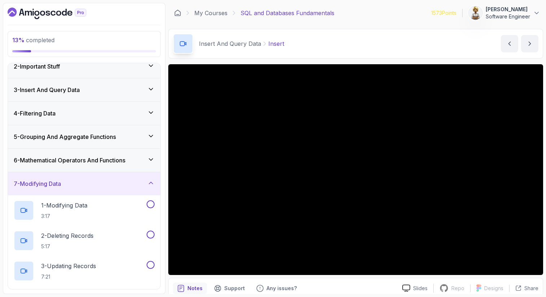
click at [151, 181] on icon at bounding box center [150, 183] width 7 height 7
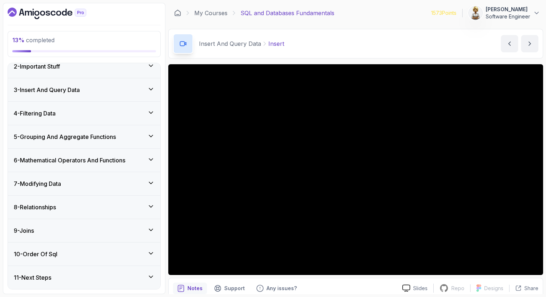
click at [151, 206] on icon at bounding box center [150, 206] width 7 height 7
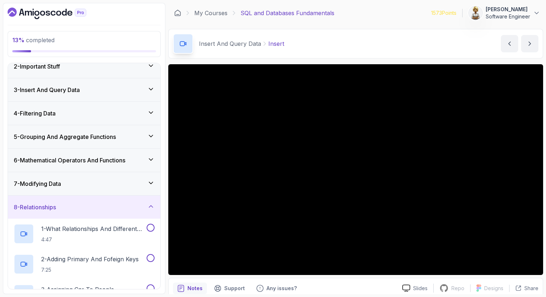
click at [151, 206] on icon at bounding box center [151, 207] width 4 height 2
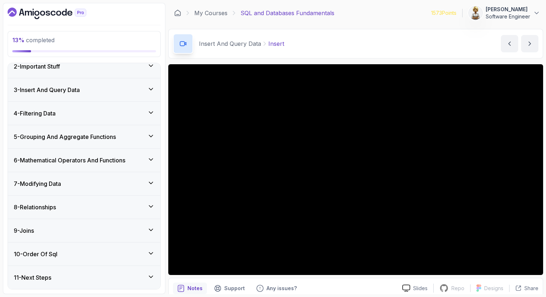
click at [152, 227] on icon at bounding box center [150, 230] width 7 height 7
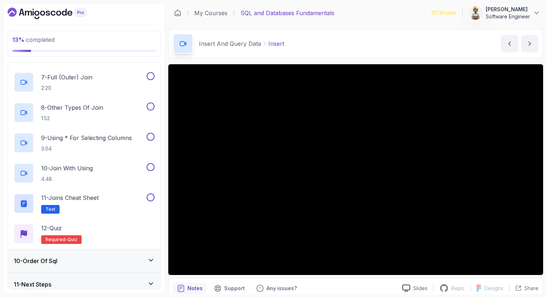
scroll to position [396, 0]
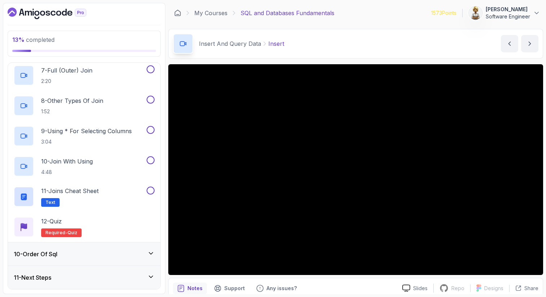
click at [152, 255] on icon at bounding box center [150, 253] width 7 height 7
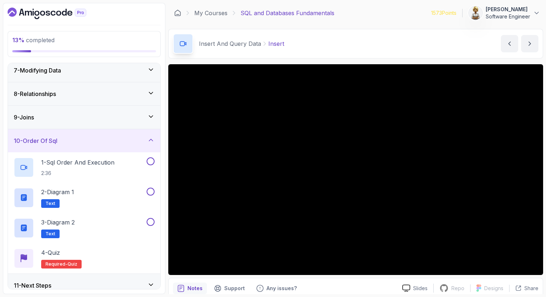
scroll to position [153, 0]
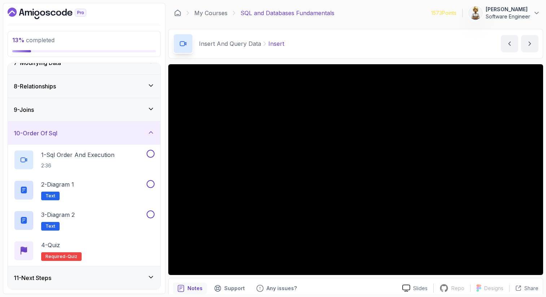
click at [152, 274] on icon at bounding box center [150, 277] width 7 height 7
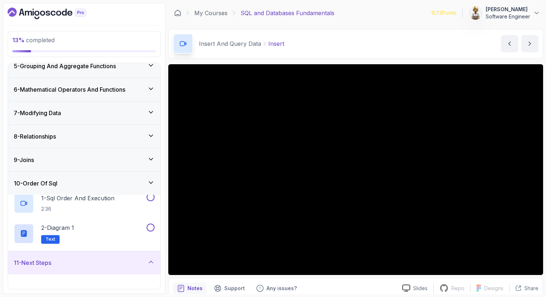
scroll to position [92, 0]
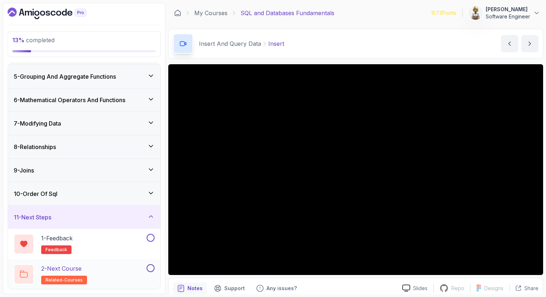
click at [134, 271] on div "2 - Next Course related-courses" at bounding box center [79, 274] width 131 height 20
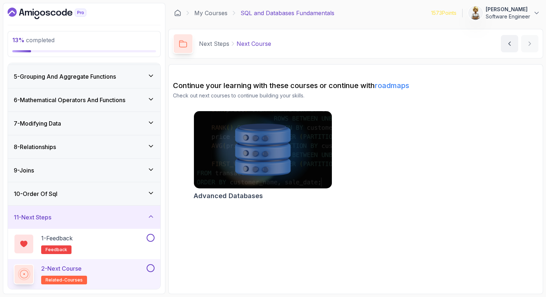
click at [153, 216] on icon at bounding box center [150, 216] width 7 height 7
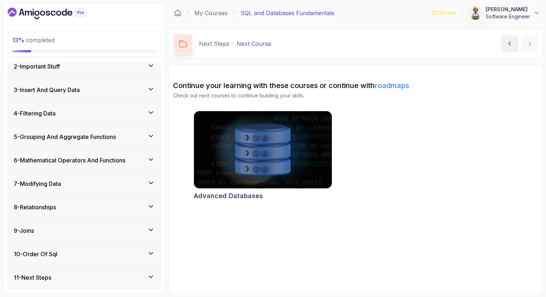
scroll to position [32, 0]
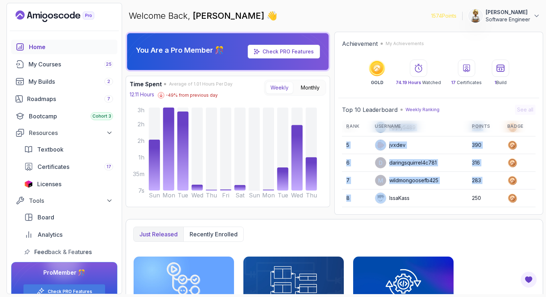
scroll to position [102, 0]
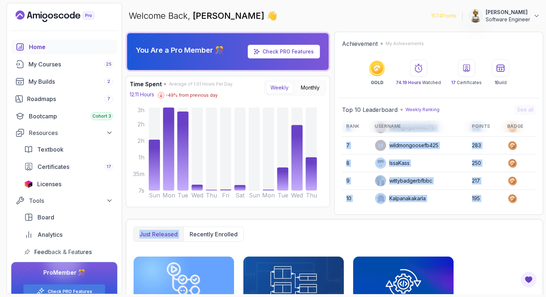
drag, startPoint x: 399, startPoint y: 188, endPoint x: 400, endPoint y: 219, distance: 30.7
click at [400, 219] on div "You Are a Pro Member 🎊 Check PRO Features Time Spent Average of 1.01 Hours Per …" at bounding box center [335, 163] width 418 height 263
click at [46, 99] on div "Roadmaps 7" at bounding box center [70, 99] width 86 height 9
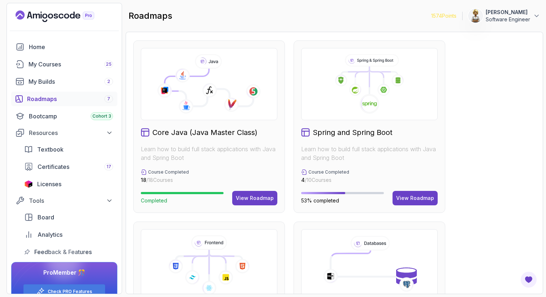
scroll to position [166, 0]
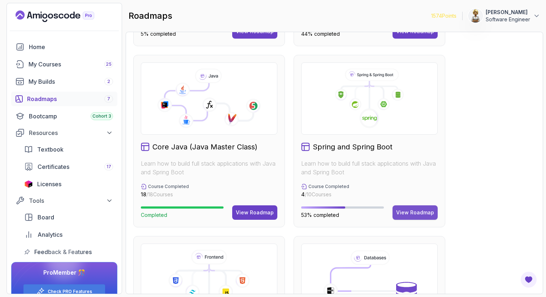
click at [414, 208] on button "View Roadmap" at bounding box center [415, 213] width 45 height 14
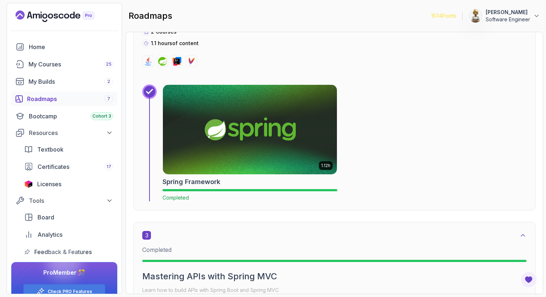
scroll to position [585, 0]
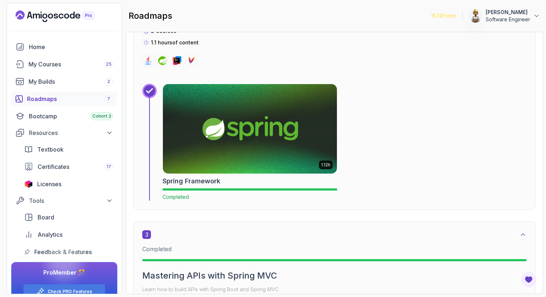
click at [328, 131] on img at bounding box center [250, 129] width 183 height 94
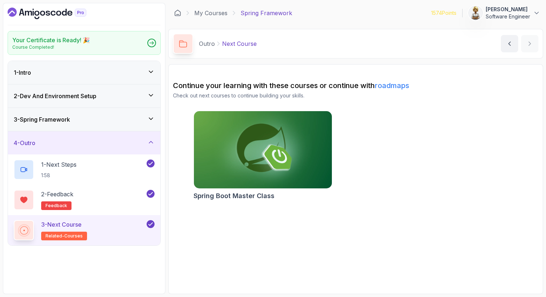
click at [112, 236] on div "3 - Next Course related-courses" at bounding box center [79, 230] width 131 height 20
click at [254, 150] on img at bounding box center [262, 149] width 145 height 81
click at [150, 72] on icon at bounding box center [151, 72] width 4 height 2
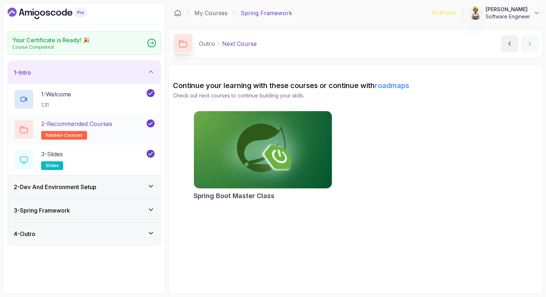
click at [120, 123] on div "2 - Recommended Courses related-courses" at bounding box center [79, 130] width 131 height 20
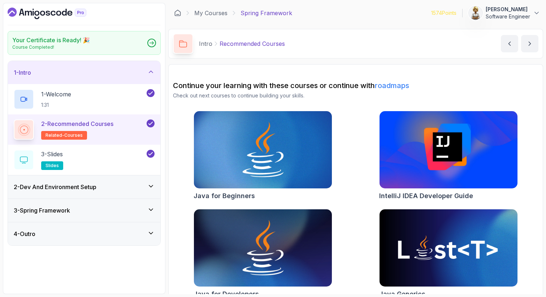
click at [348, 158] on div "Java for Beginners IntelliJ IDEA Developer Guide Java for Developers Java Gener…" at bounding box center [356, 206] width 366 height 191
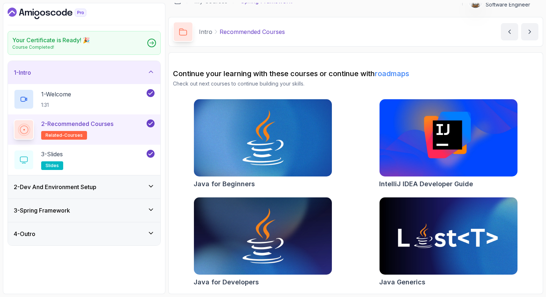
click at [207, 31] on p "Intro" at bounding box center [205, 31] width 13 height 9
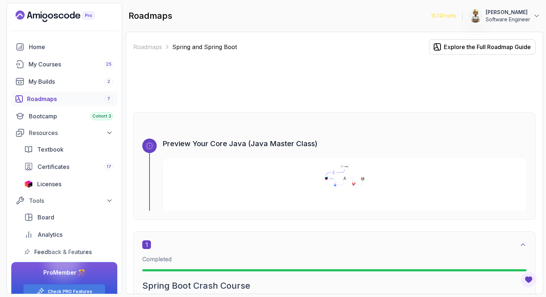
click at [540, 111] on div "Roadmaps Spring and Spring Boot Explore the Full Roadmap Guide Preview Your Cor…" at bounding box center [335, 163] width 418 height 263
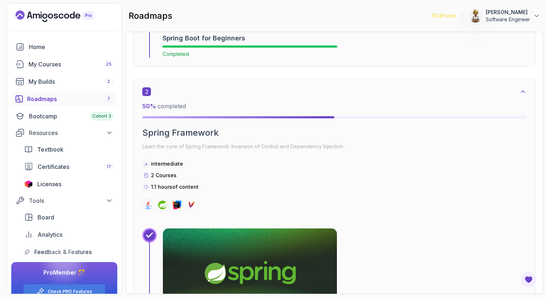
scroll to position [424, 0]
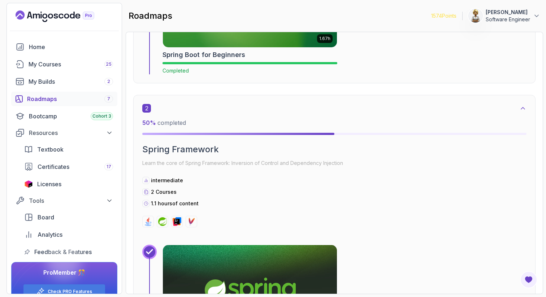
click at [329, 134] on div at bounding box center [238, 134] width 192 height 2
click at [269, 161] on p "Learn the core of Spring Framework: Inversion of Control and Dependency Injecti…" at bounding box center [334, 163] width 384 height 10
drag, startPoint x: 180, startPoint y: 165, endPoint x: 228, endPoint y: 165, distance: 48.1
click at [229, 166] on p "Learn the core of Spring Framework: Inversion of Control and Dependency Injecti…" at bounding box center [334, 163] width 384 height 10
click at [271, 162] on p "Learn the core of Spring Framework: Inversion of Control and Dependency Injecti…" at bounding box center [334, 163] width 384 height 10
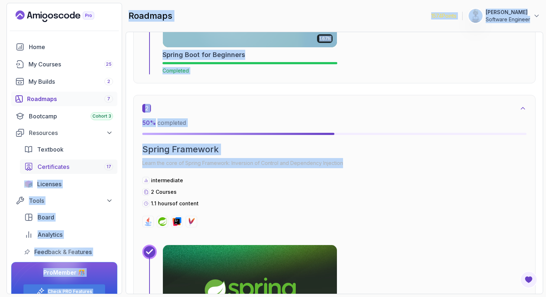
drag, startPoint x: 344, startPoint y: 164, endPoint x: 115, endPoint y: 166, distance: 229.8
click at [114, 167] on section "1574 Points Ensieh Rahbar Software Engineer Home My Courses 25 My Builds 2 Road…" at bounding box center [273, 148] width 546 height 297
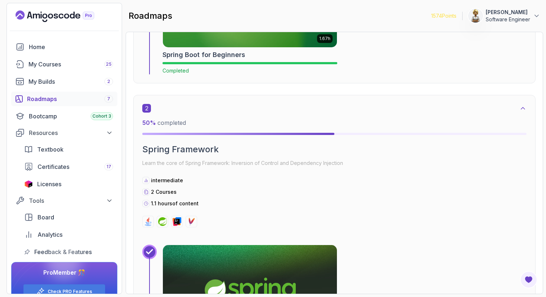
click at [266, 174] on div "2 50 % completed Spring Framework Learn the core of Spring Framework: Inversion…" at bounding box center [334, 166] width 384 height 124
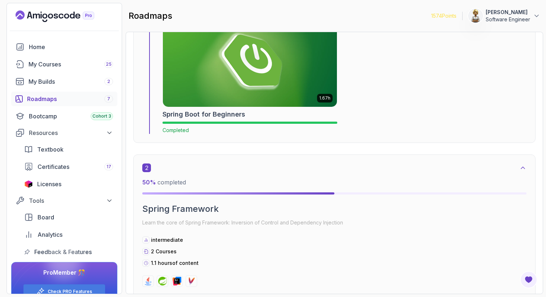
scroll to position [110, 0]
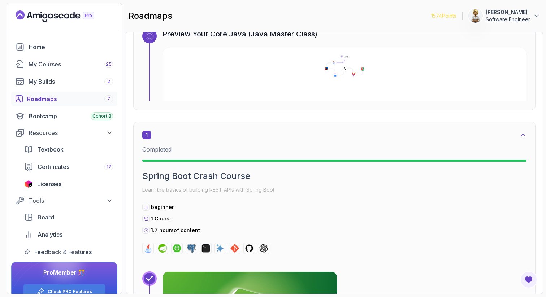
click at [58, 99] on div "Roadmaps 7" at bounding box center [70, 99] width 86 height 9
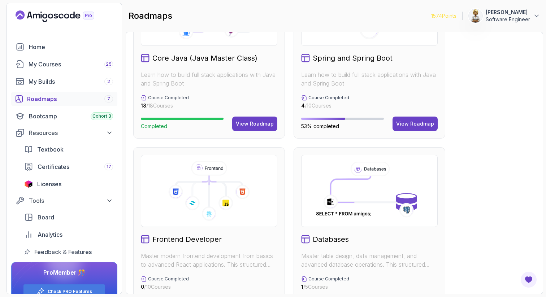
click at [370, 196] on icon at bounding box center [370, 191] width 112 height 60
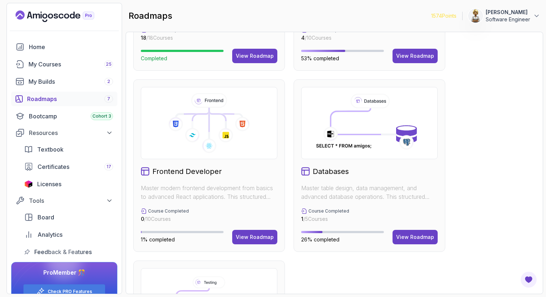
scroll to position [327, 0]
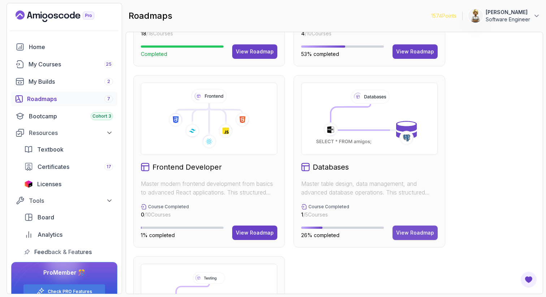
click at [422, 235] on div "View Roadmap" at bounding box center [415, 232] width 38 height 7
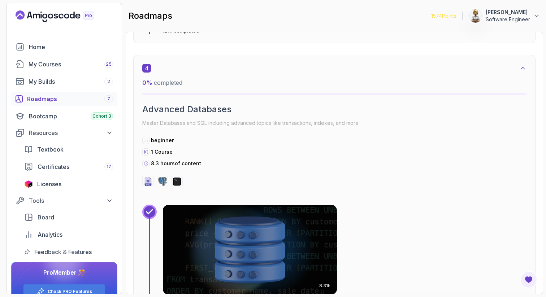
scroll to position [785, 0]
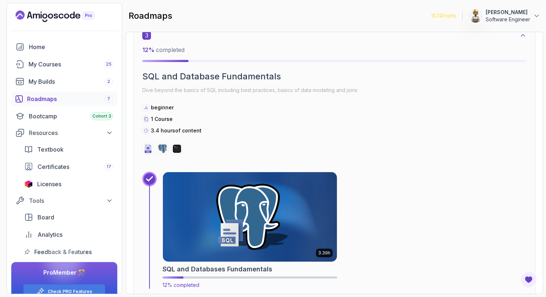
click at [294, 198] on img at bounding box center [250, 217] width 183 height 94
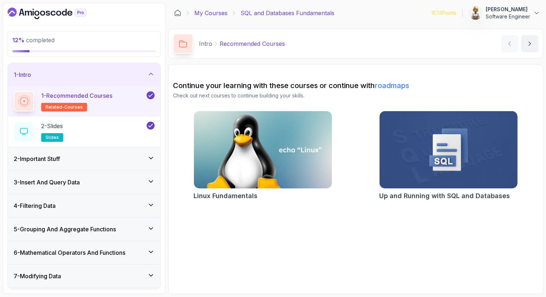
click at [208, 13] on link "My Courses" at bounding box center [210, 13] width 33 height 9
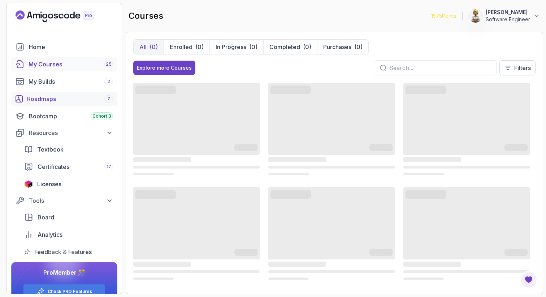
click at [67, 94] on link "Roadmaps 7" at bounding box center [64, 99] width 106 height 14
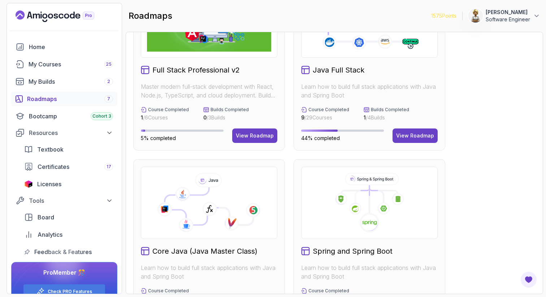
scroll to position [43, 0]
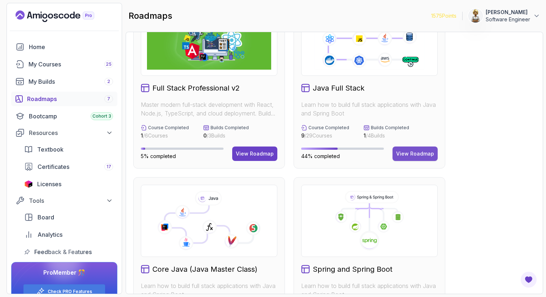
click at [427, 153] on div "View Roadmap" at bounding box center [415, 153] width 38 height 7
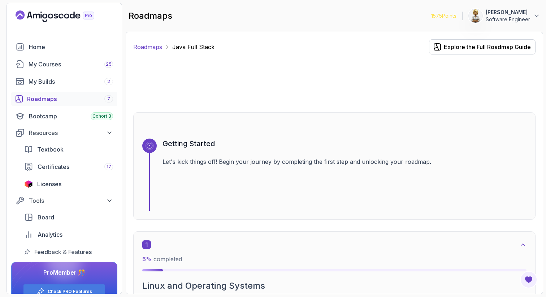
click at [149, 46] on link "Roadmaps" at bounding box center [147, 47] width 29 height 9
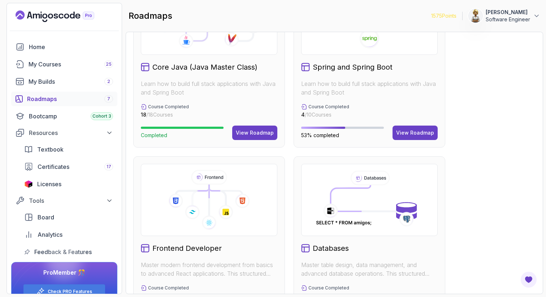
scroll to position [260, 0]
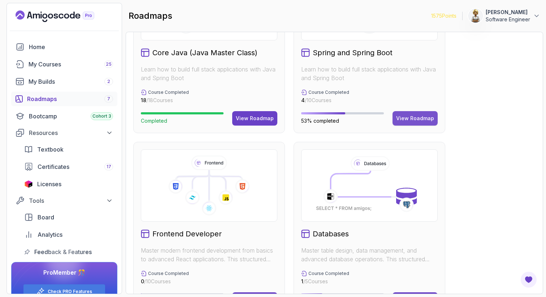
click at [420, 117] on div "View Roadmap" at bounding box center [415, 118] width 38 height 7
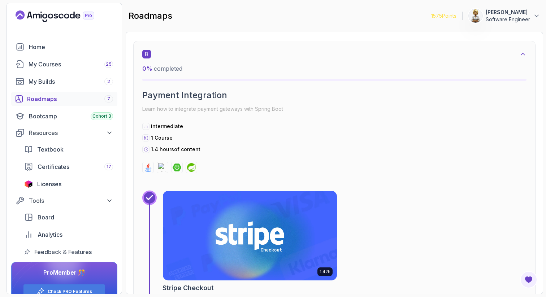
scroll to position [2218, 0]
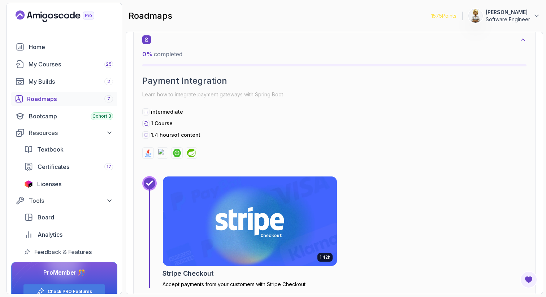
click at [160, 152] on img at bounding box center [162, 153] width 9 height 9
click at [146, 152] on img at bounding box center [148, 153] width 9 height 9
click at [160, 153] on img at bounding box center [162, 153] width 9 height 9
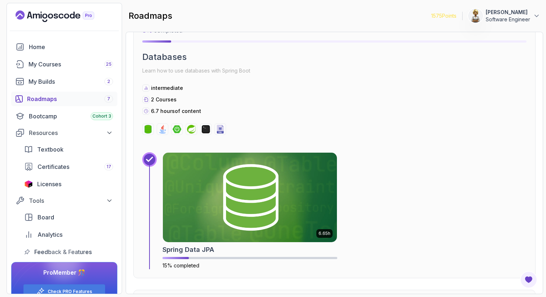
scroll to position [1681, 0]
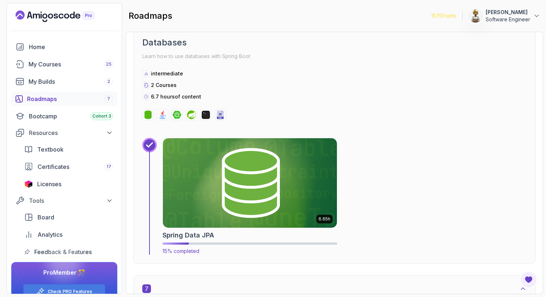
click at [277, 185] on img at bounding box center [250, 183] width 183 height 94
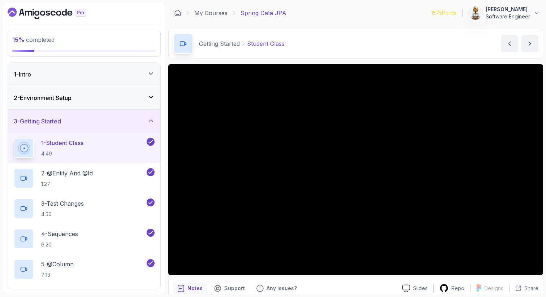
click at [156, 95] on div "2 - Environment Setup" at bounding box center [84, 97] width 152 height 23
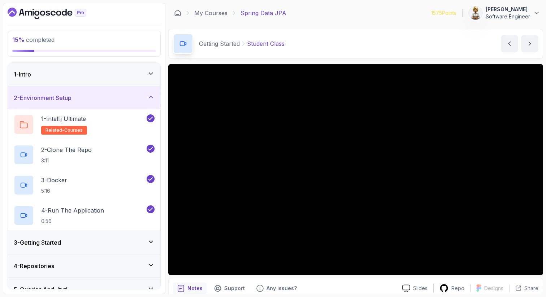
click at [151, 74] on icon at bounding box center [151, 74] width 4 height 2
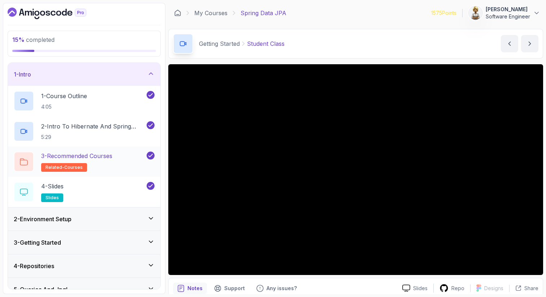
click at [112, 154] on p "3 - Recommended Courses" at bounding box center [76, 156] width 71 height 9
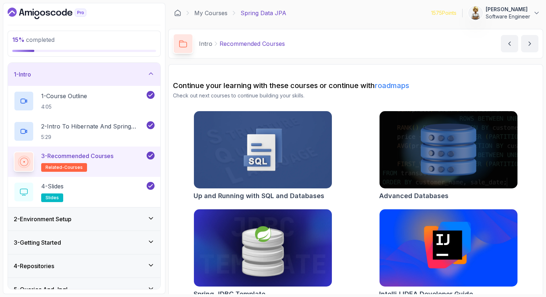
click at [361, 137] on div "Up and Running with SQL and Databases Advanced Databases Spring JDBC Template I…" at bounding box center [356, 206] width 366 height 191
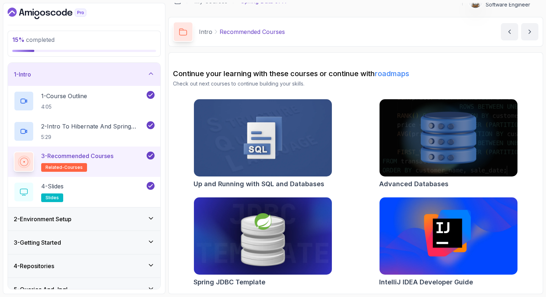
click at [276, 242] on img at bounding box center [262, 236] width 145 height 81
click at [372, 151] on div "Up and Running with SQL and Databases Advanced Databases Spring JDBC Template I…" at bounding box center [356, 194] width 366 height 191
click at [348, 165] on div "Up and Running with SQL and Databases Advanced Databases Spring JDBC Template I…" at bounding box center [356, 194] width 366 height 191
click at [151, 74] on icon at bounding box center [150, 73] width 7 height 7
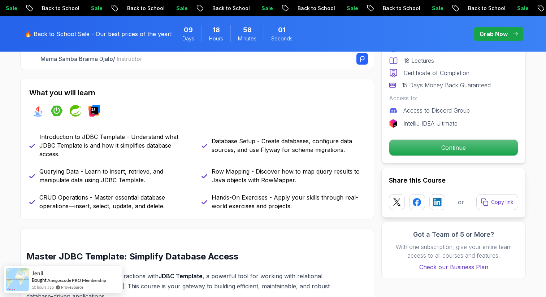
scroll to position [289, 0]
